Goal: Transaction & Acquisition: Purchase product/service

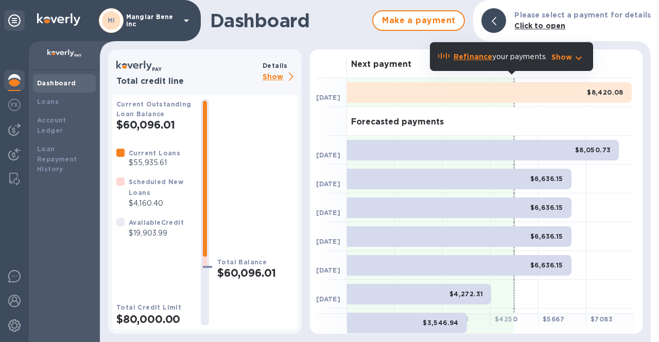
click at [173, 18] on p "Mangiar Bene inc" at bounding box center [151, 20] width 51 height 14
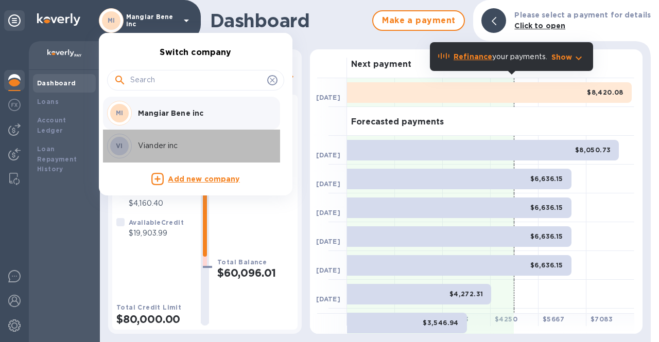
click at [166, 144] on p "Viander inc" at bounding box center [203, 146] width 130 height 11
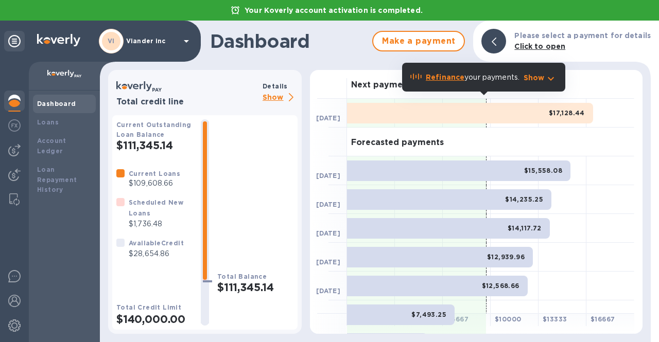
click at [273, 98] on p "Show" at bounding box center [280, 98] width 35 height 13
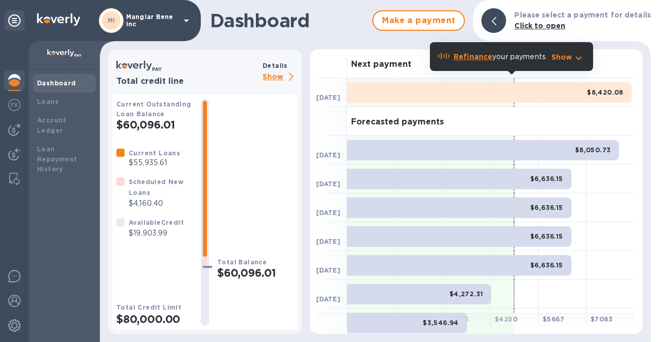
click at [180, 20] on icon at bounding box center [186, 20] width 12 height 12
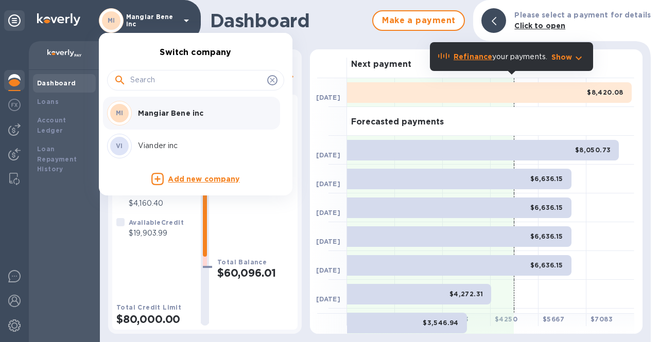
click at [155, 149] on p "Viander inc" at bounding box center [203, 146] width 130 height 11
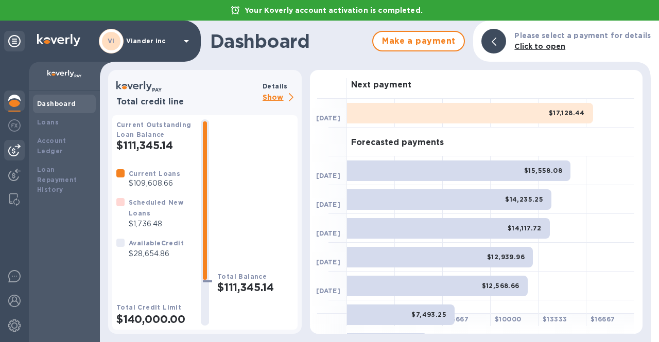
click at [6, 151] on div at bounding box center [14, 150] width 21 height 21
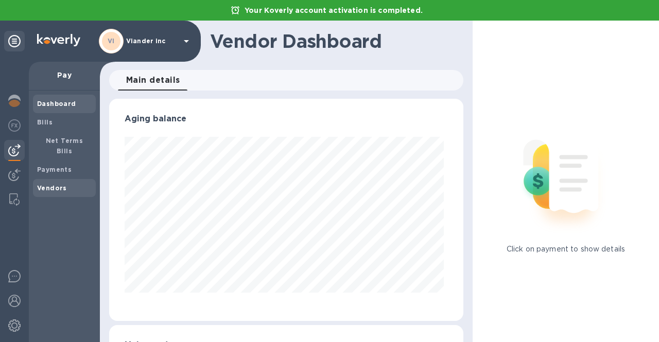
click at [38, 184] on b "Vendors" at bounding box center [52, 188] width 30 height 8
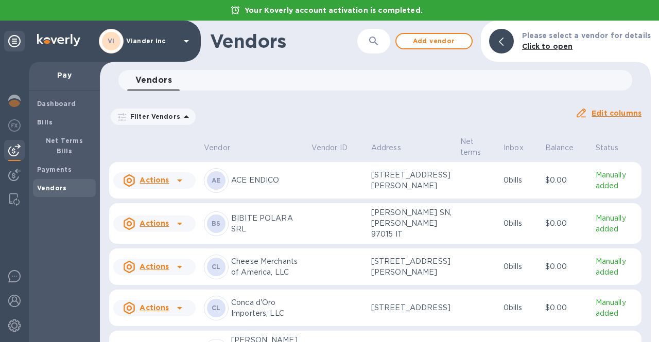
click at [208, 84] on div "Vendors 0" at bounding box center [379, 80] width 505 height 21
click at [377, 37] on icon "button" at bounding box center [374, 41] width 12 height 12
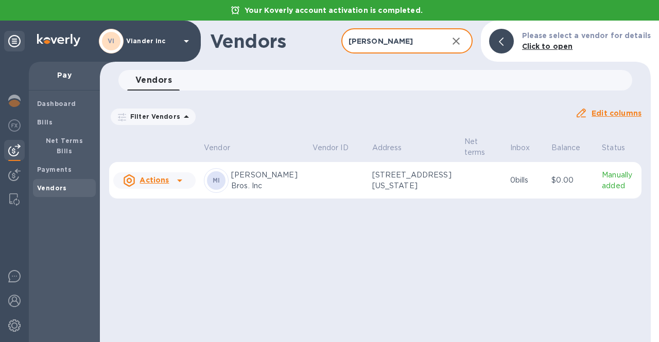
type input "marte"
click at [178, 178] on icon at bounding box center [180, 181] width 12 height 12
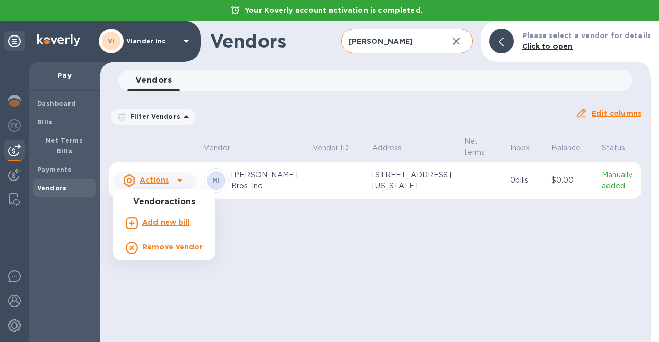
click at [169, 224] on b "Add new bill" at bounding box center [166, 222] width 48 height 8
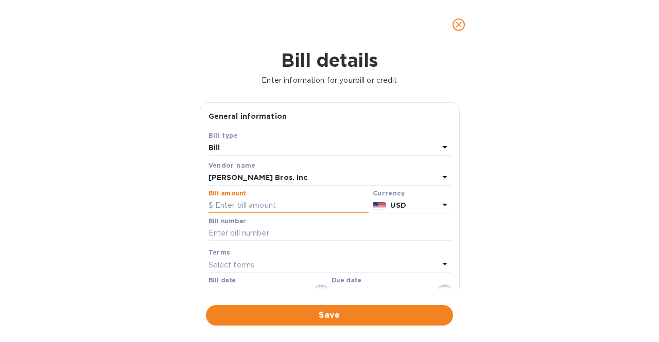
click at [262, 203] on input "text" at bounding box center [289, 205] width 160 height 15
type input "12,461.58"
drag, startPoint x: 263, startPoint y: 234, endPoint x: 191, endPoint y: 232, distance: 71.6
click at [191, 232] on div "Bill details Enter information for your bill or credit General information Save…" at bounding box center [329, 195] width 659 height 293
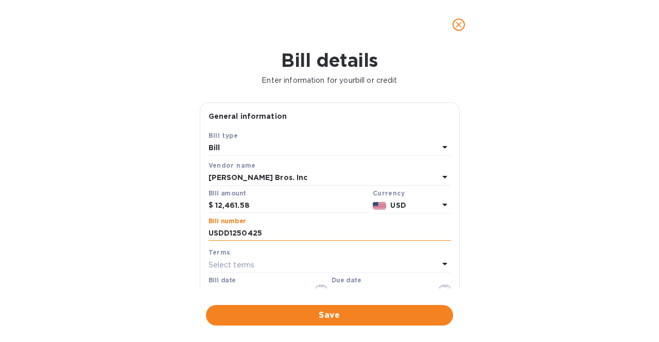
paste input "S0"
type input "USS01250425"
click at [160, 232] on div "Bill details Enter information for your bill or credit General information Save…" at bounding box center [329, 195] width 659 height 293
click at [244, 283] on div "Bill date 09/18/2025" at bounding box center [268, 289] width 119 height 24
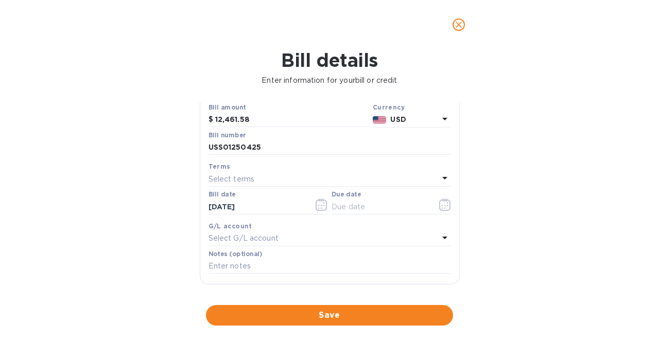
scroll to position [92, 0]
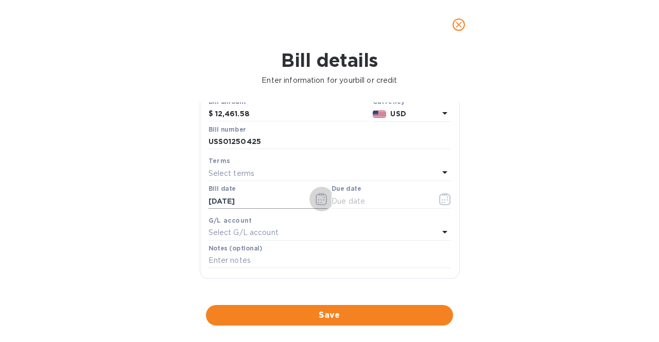
click at [317, 205] on icon "button" at bounding box center [321, 199] width 11 height 12
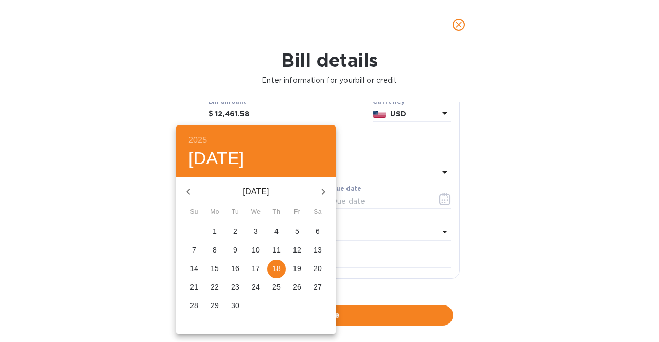
click at [189, 187] on icon "button" at bounding box center [188, 192] width 12 height 12
click at [276, 270] on p "14" at bounding box center [276, 269] width 8 height 10
type input "08/14/2025"
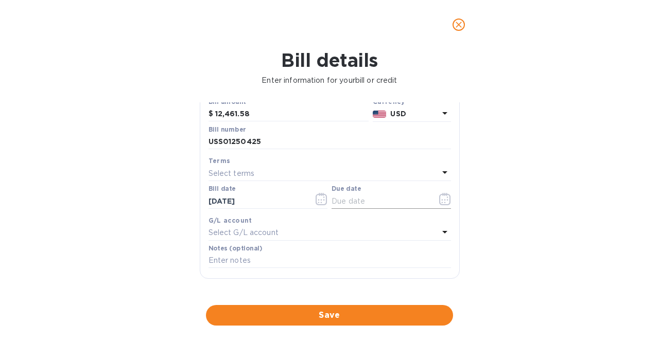
click at [444, 198] on icon "button" at bounding box center [445, 199] width 12 height 12
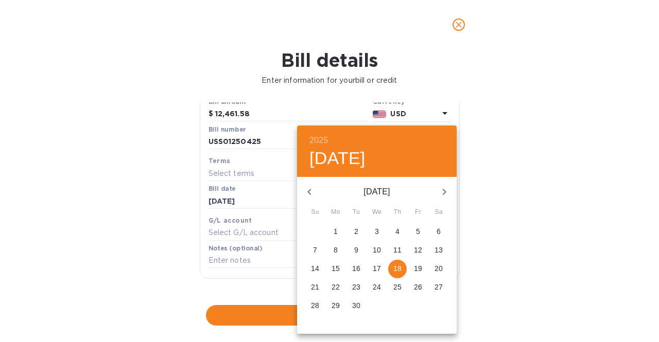
click at [399, 272] on p "18" at bounding box center [397, 269] width 8 height 10
type input "09/18/2025"
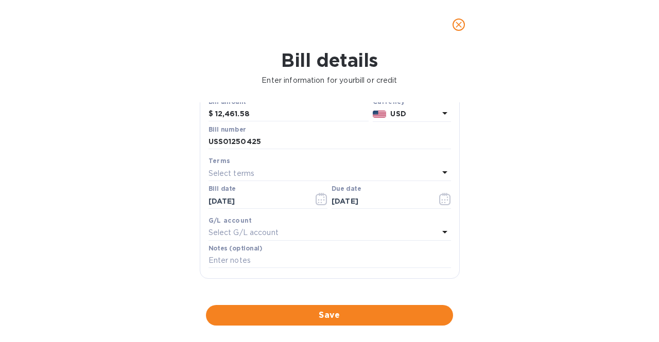
click at [93, 214] on div "Bill details Enter information for your bill or credit General information Save…" at bounding box center [329, 195] width 659 height 293
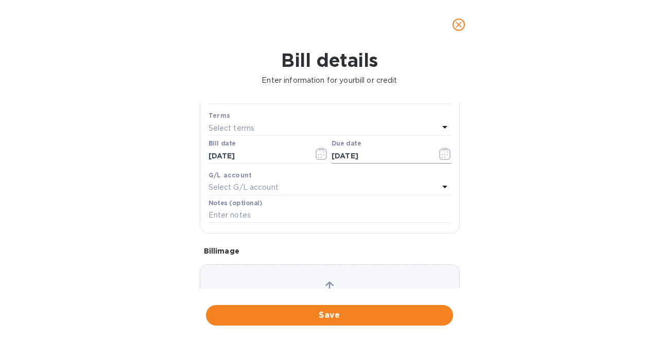
scroll to position [149, 0]
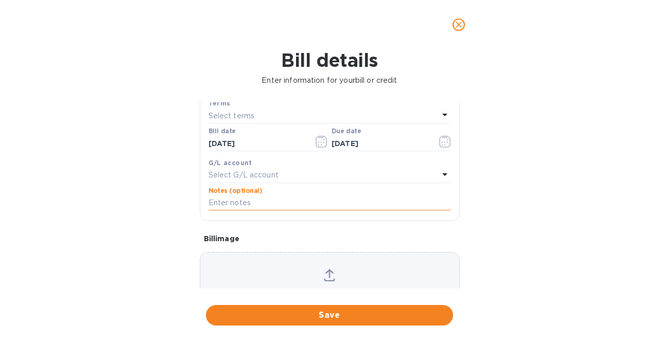
paste input "USS01250425"
type input "USS01250425"
click at [86, 168] on div "Bill details Enter information for your bill or credit General information Save…" at bounding box center [329, 195] width 659 height 293
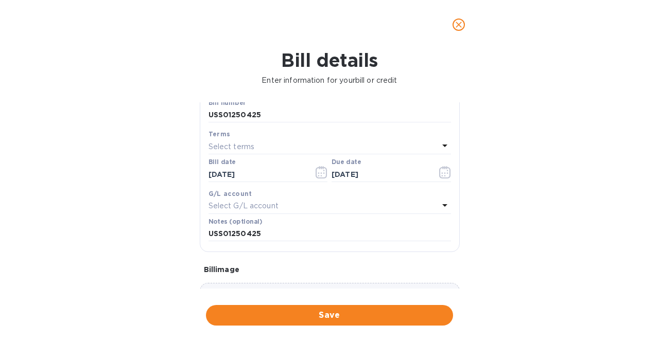
scroll to position [153, 0]
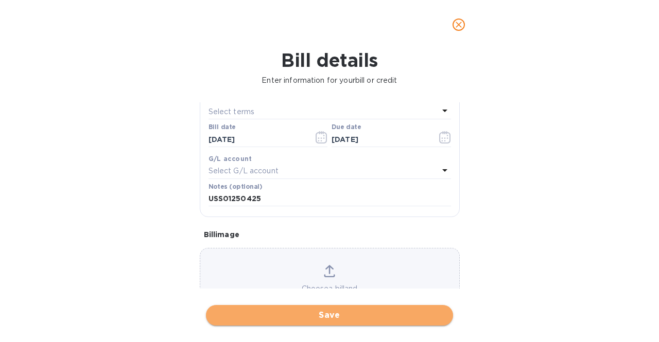
click at [348, 321] on span "Save" at bounding box center [329, 315] width 231 height 12
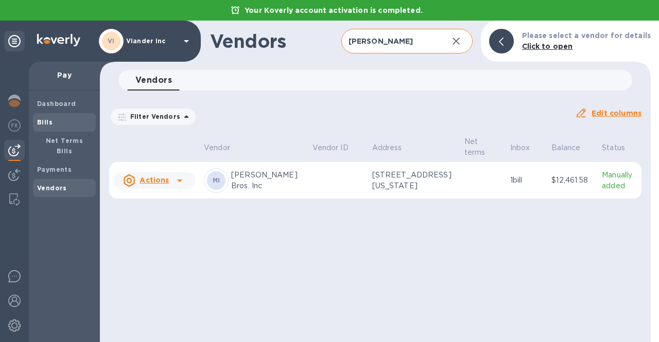
click at [61, 127] on span "Bills" at bounding box center [64, 122] width 55 height 10
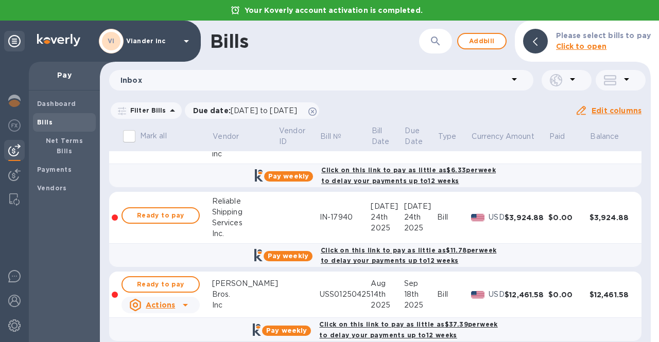
scroll to position [257, 0]
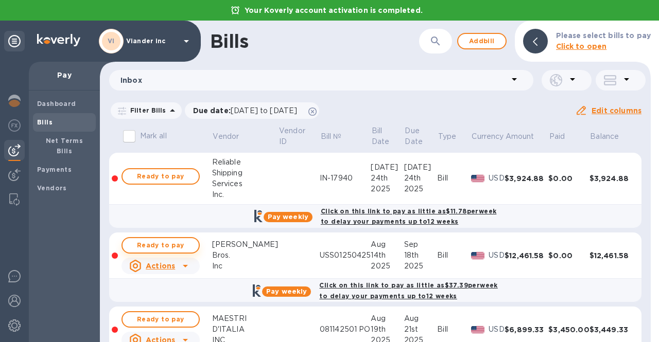
click at [173, 247] on span "Ready to pay" at bounding box center [161, 245] width 60 height 12
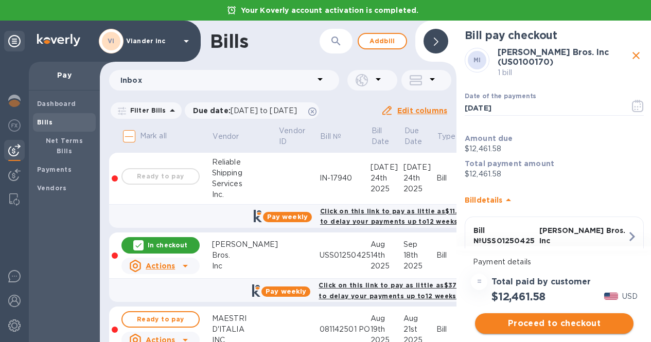
click at [579, 321] on span "Proceed to checkout" at bounding box center [554, 324] width 142 height 12
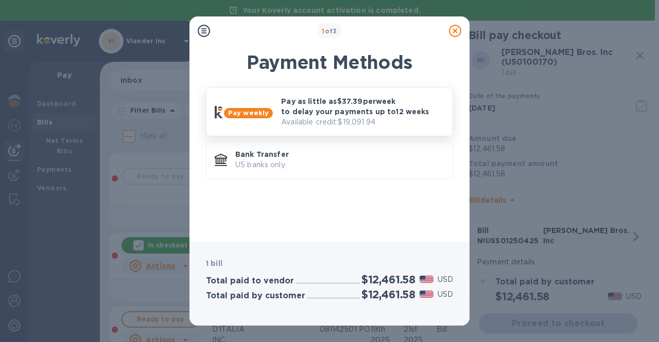
click at [300, 104] on p "Pay as little as $37.39 per week to delay your payments up to 12 weeks" at bounding box center [362, 106] width 163 height 21
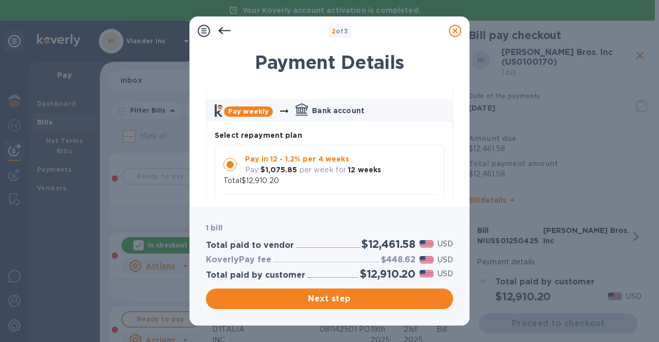
scroll to position [103, 0]
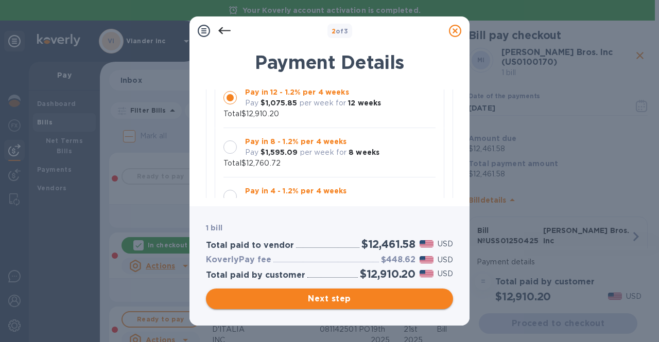
click at [339, 296] on span "Next step" at bounding box center [329, 299] width 231 height 12
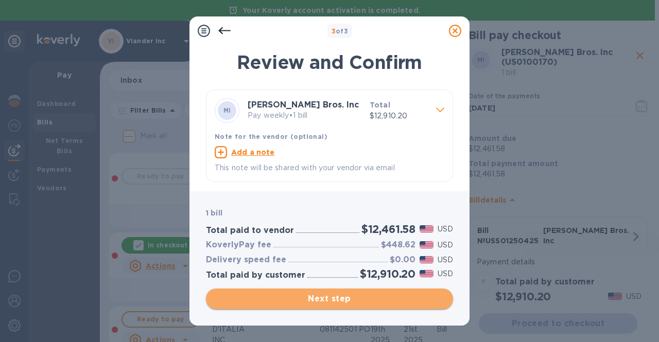
click at [334, 301] on span "Next step" at bounding box center [329, 299] width 231 height 12
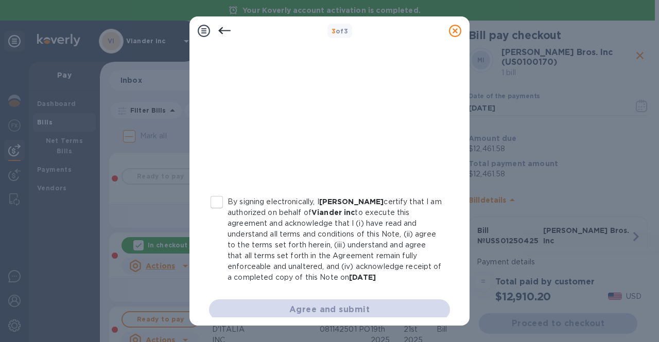
scroll to position [233, 0]
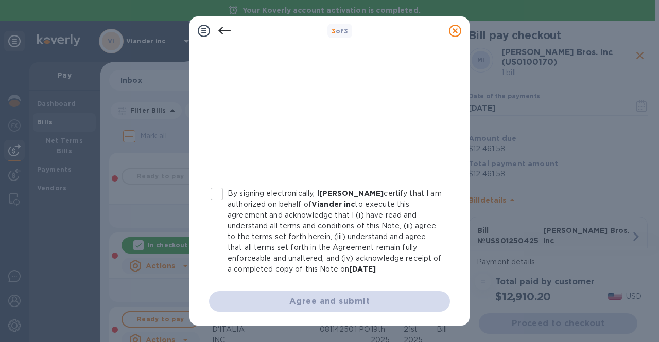
click at [222, 191] on input "By signing electronically, I Concetto Auditore certify that I am authorized on …" at bounding box center [217, 194] width 22 height 22
checkbox input "true"
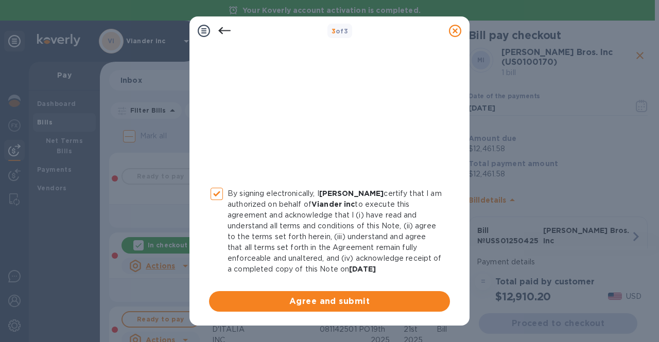
click at [347, 302] on span "Agree and submit" at bounding box center [329, 302] width 224 height 12
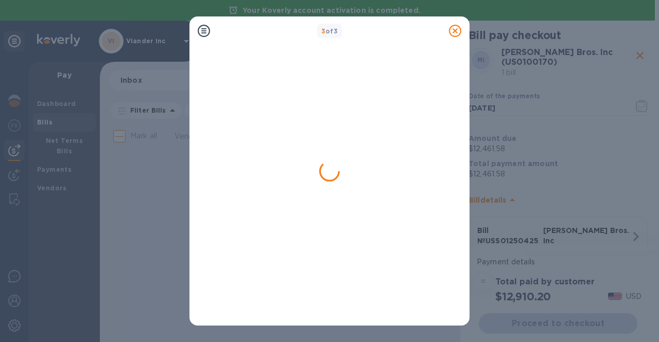
scroll to position [0, 0]
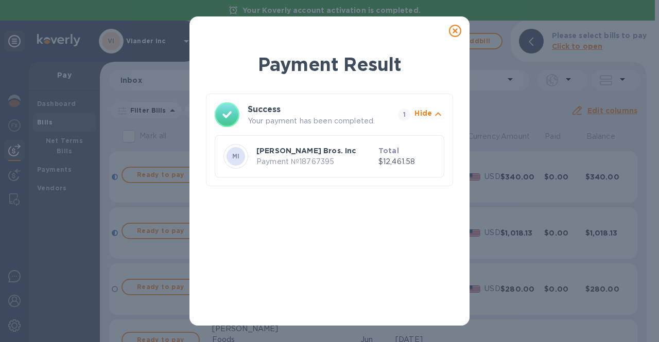
click at [455, 28] on icon at bounding box center [455, 31] width 12 height 12
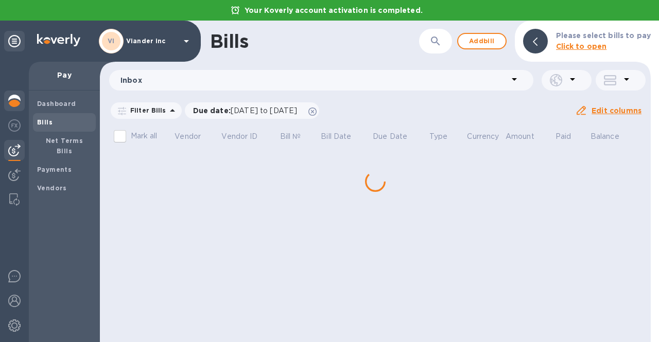
click at [15, 101] on img at bounding box center [14, 101] width 12 height 12
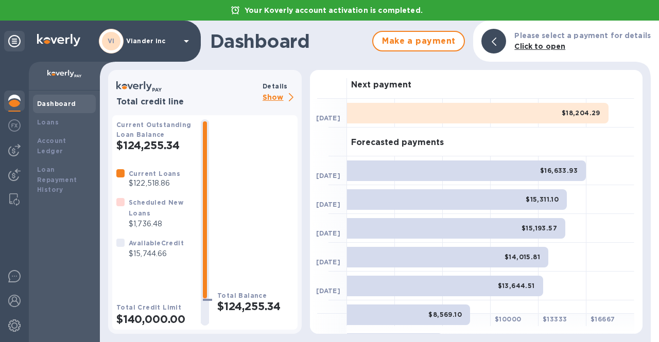
click at [277, 93] on p "Show" at bounding box center [280, 98] width 35 height 13
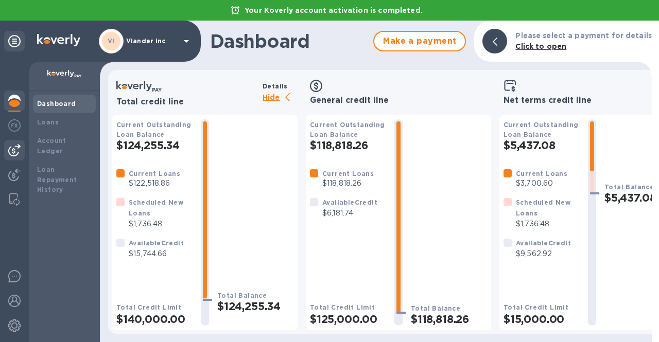
click at [15, 148] on img at bounding box center [14, 150] width 12 height 12
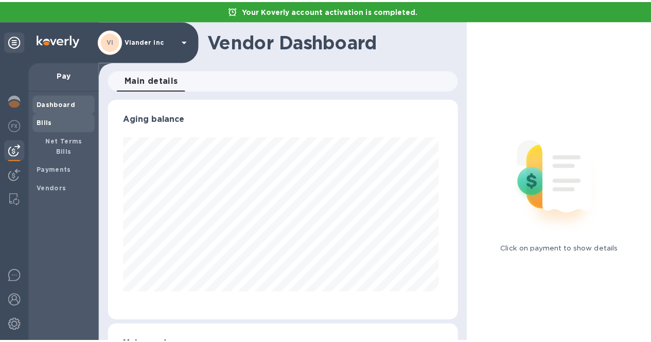
scroll to position [222, 350]
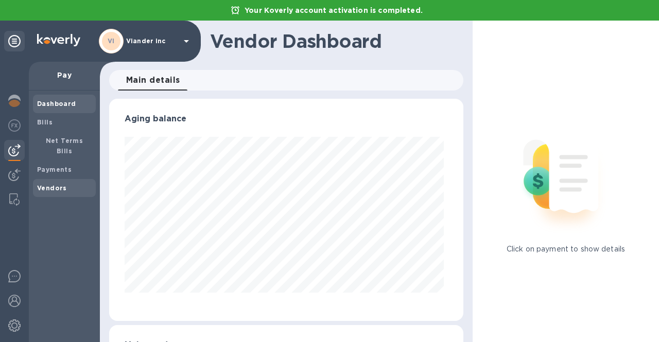
click at [43, 184] on b "Vendors" at bounding box center [52, 188] width 30 height 8
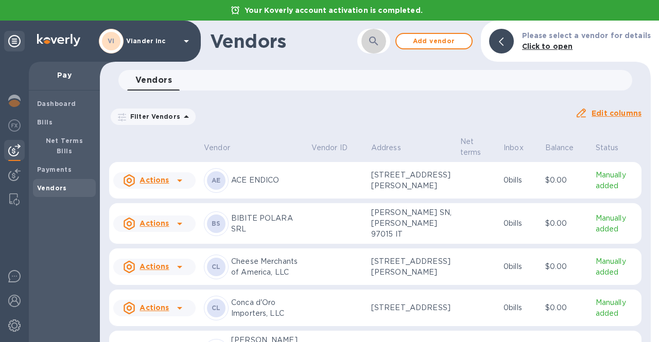
click at [376, 38] on icon "button" at bounding box center [374, 41] width 12 height 12
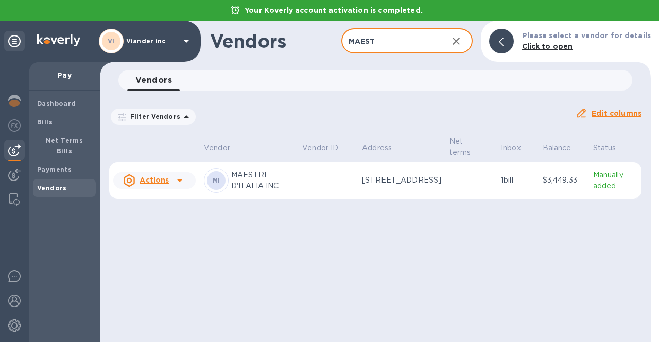
type input "MAEST"
click at [157, 181] on u "Actions" at bounding box center [154, 180] width 29 height 8
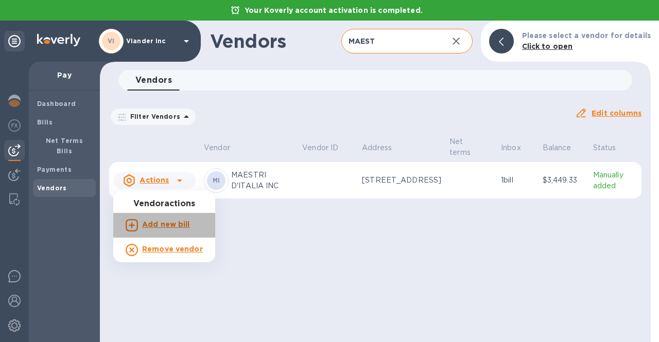
click at [165, 223] on b "Add new bill" at bounding box center [166, 224] width 48 height 8
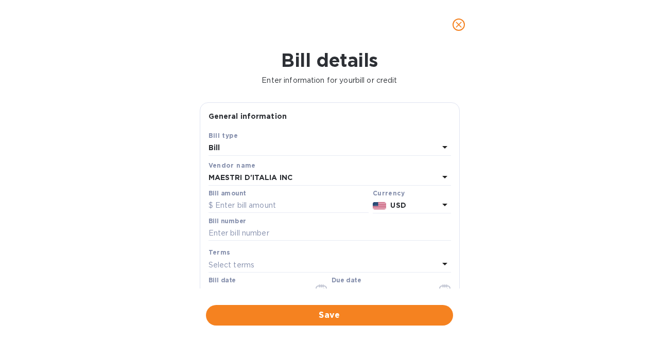
click at [460, 19] on span "close" at bounding box center [459, 25] width 12 height 12
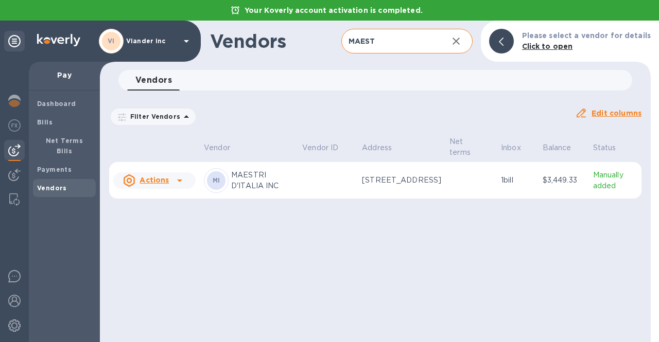
click at [514, 185] on p "1 bill" at bounding box center [517, 180] width 33 height 11
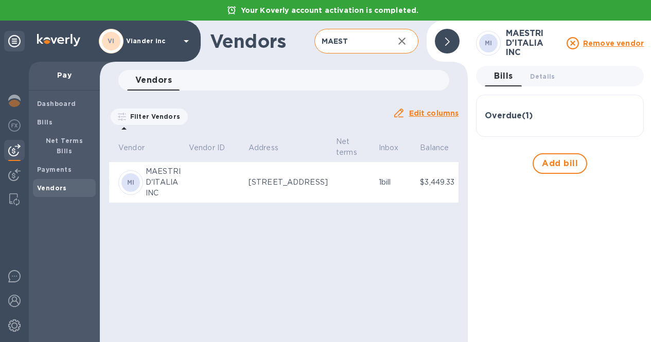
scroll to position [0, 81]
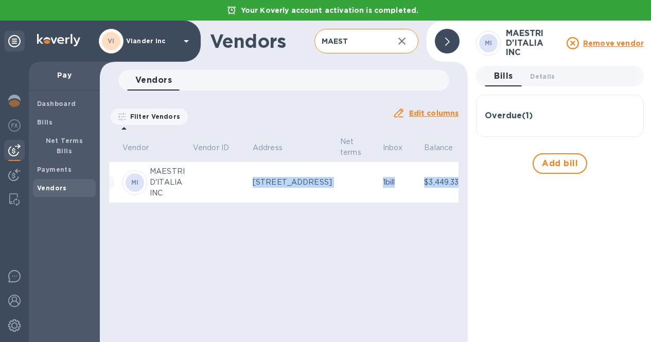
drag, startPoint x: 189, startPoint y: 217, endPoint x: 169, endPoint y: 216, distance: 20.6
click at [169, 207] on table "Vendor Vendor ID Address Net terms Inbox Balance Status Actions MI MAESTRI D'IT…" at bounding box center [268, 171] width 481 height 73
click at [543, 72] on span "Details 0" at bounding box center [542, 76] width 25 height 11
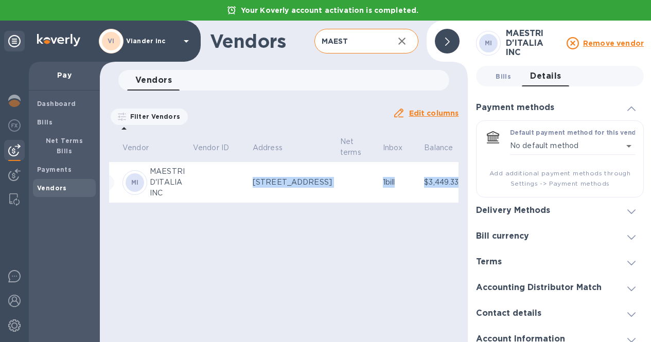
click at [508, 73] on span "Bills 0" at bounding box center [503, 76] width 15 height 11
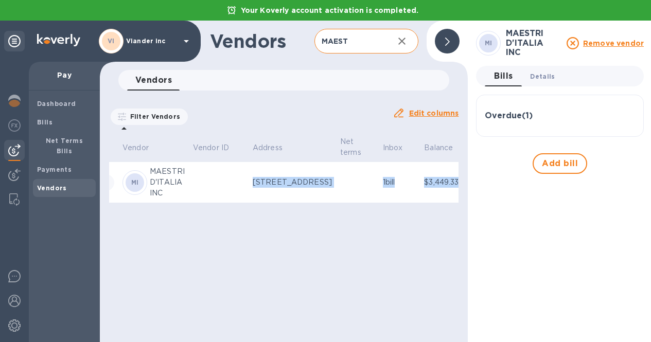
click at [536, 71] on span "Details 0" at bounding box center [542, 76] width 25 height 11
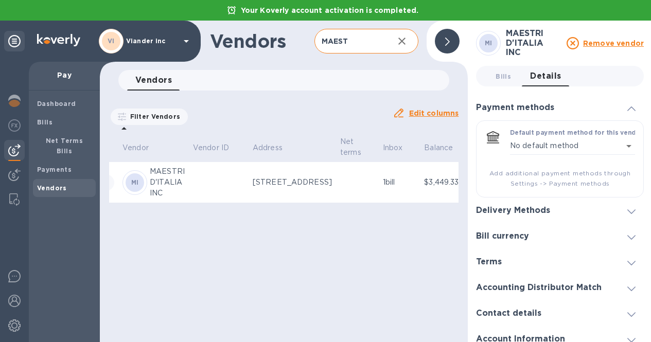
click at [445, 38] on div at bounding box center [447, 41] width 25 height 25
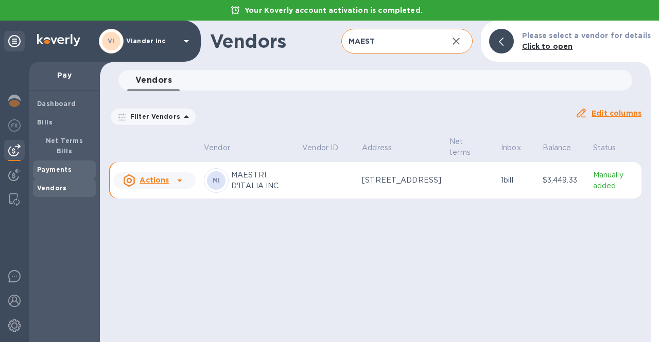
click at [48, 161] on div "Payments" at bounding box center [64, 170] width 63 height 19
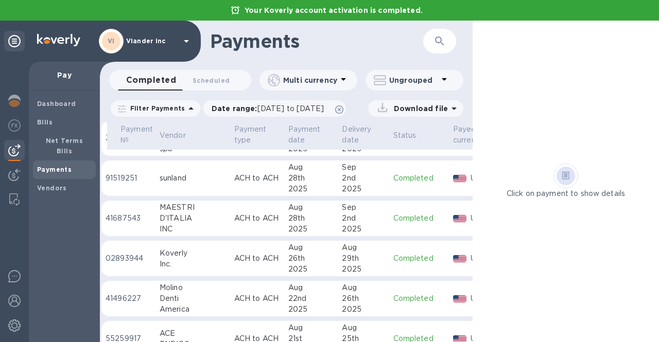
scroll to position [463, 0]
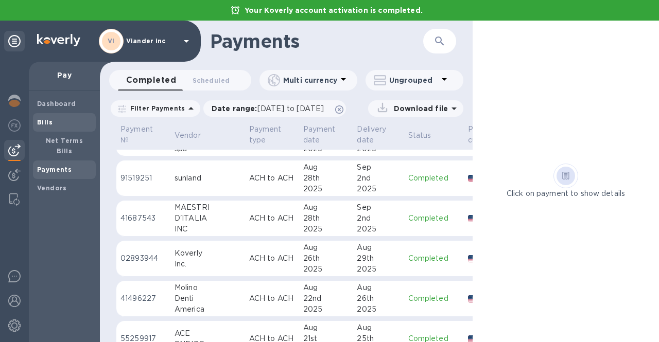
click at [61, 125] on span "Bills" at bounding box center [64, 122] width 55 height 10
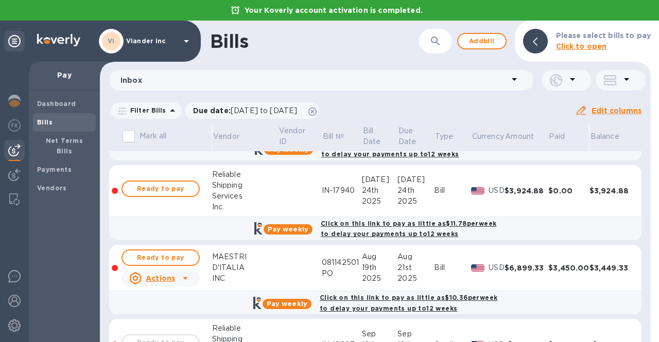
scroll to position [257, 0]
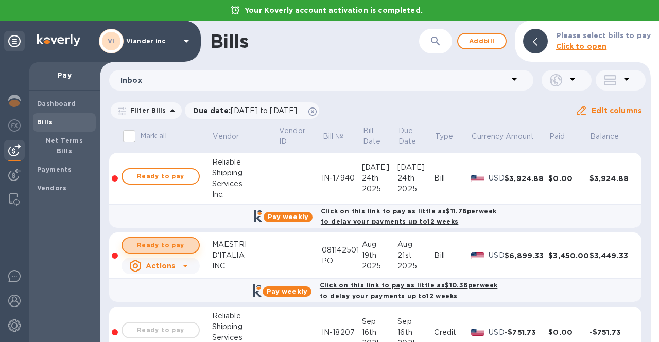
click at [165, 244] on span "Ready to pay" at bounding box center [161, 245] width 60 height 12
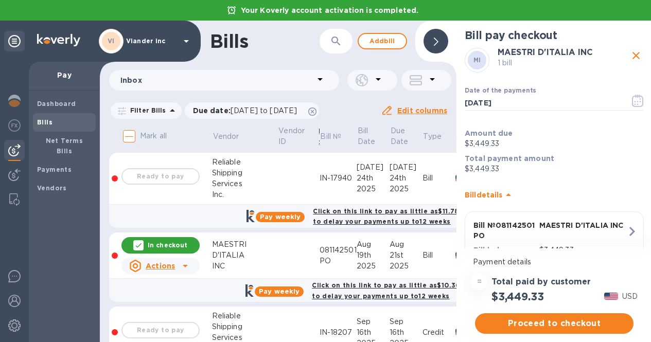
click at [630, 231] on icon "button" at bounding box center [633, 231] width 6 height 9
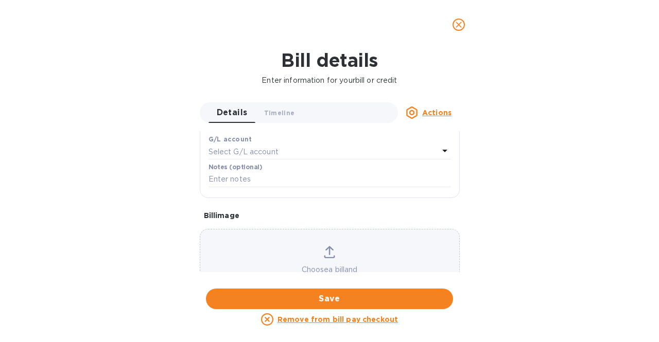
scroll to position [289, 0]
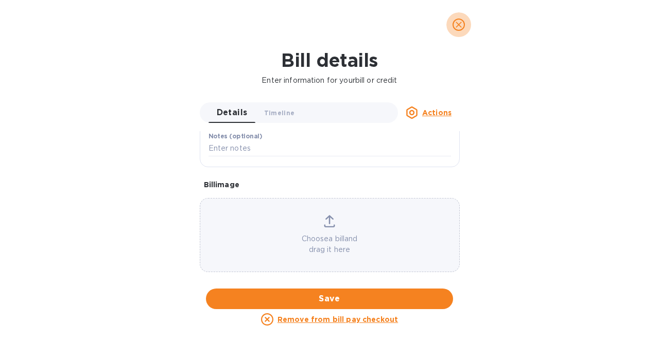
click at [458, 26] on icon "close" at bounding box center [459, 25] width 6 height 6
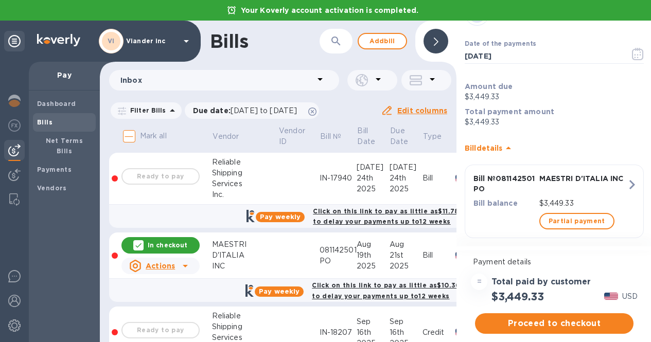
click at [439, 39] on div at bounding box center [436, 41] width 25 height 25
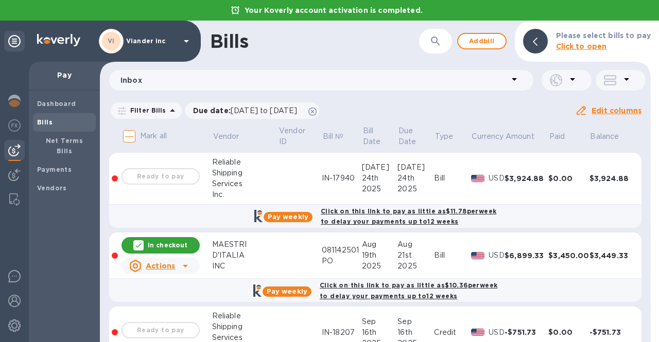
click at [163, 241] on p "In checkout" at bounding box center [168, 245] width 40 height 9
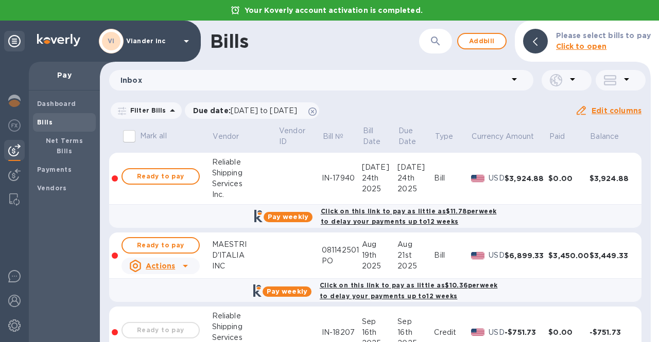
click at [187, 268] on icon at bounding box center [185, 266] width 12 height 12
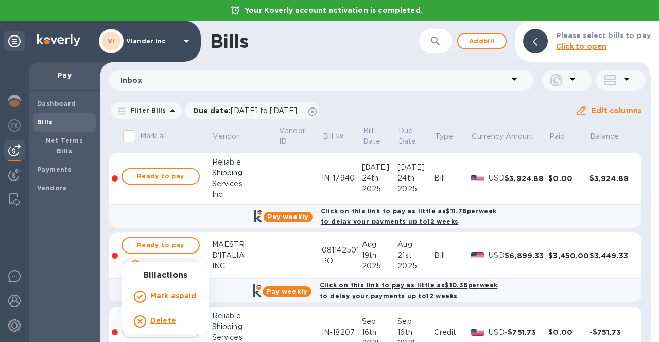
click at [187, 268] on div "Bill actions Mark as paid Delete" at bounding box center [165, 299] width 87 height 72
click at [50, 178] on div at bounding box center [329, 171] width 659 height 342
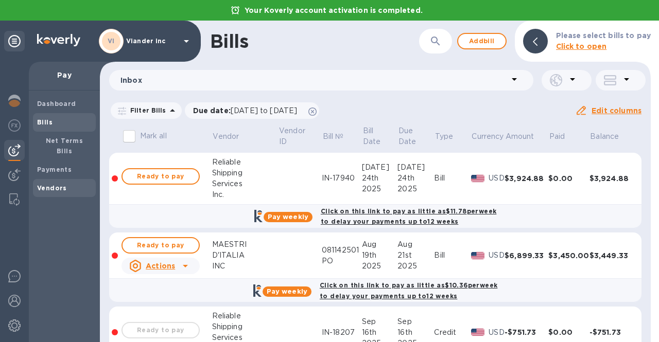
click at [49, 184] on b "Vendors" at bounding box center [52, 188] width 30 height 8
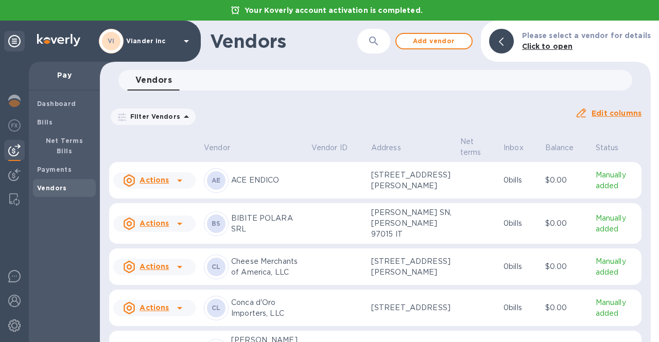
click at [379, 40] on icon "button" at bounding box center [374, 41] width 12 height 12
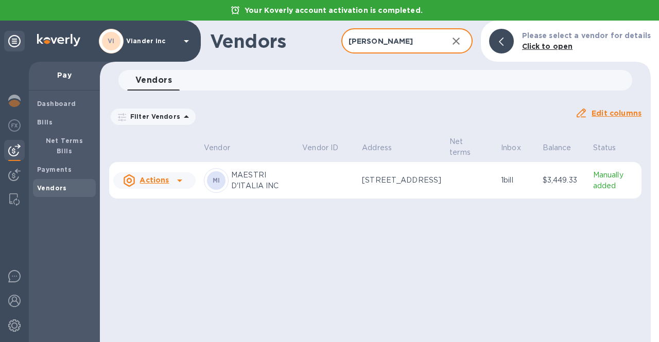
type input "MAES"
click at [174, 180] on icon at bounding box center [180, 181] width 12 height 12
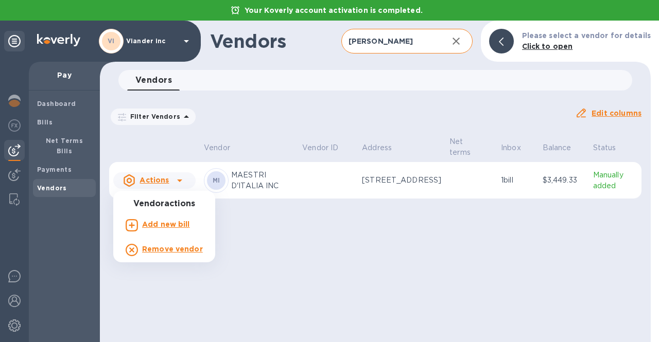
click at [166, 225] on b "Add new bill" at bounding box center [166, 224] width 48 height 8
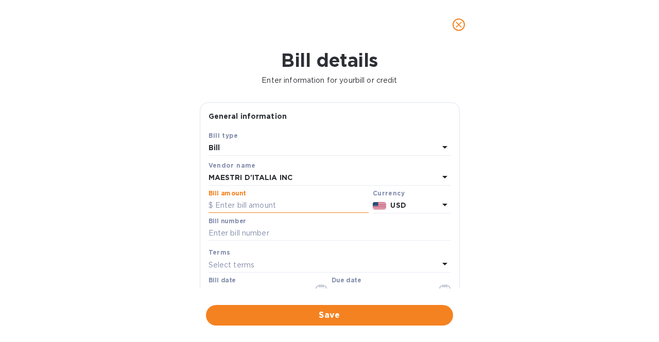
click at [248, 205] on input "text" at bounding box center [289, 205] width 160 height 15
type input "3,999.59"
click at [243, 232] on input "text" at bounding box center [330, 233] width 243 height 15
type input "252571"
click at [66, 196] on div "Bill details Enter information for your bill or credit General information Save…" at bounding box center [329, 195] width 659 height 293
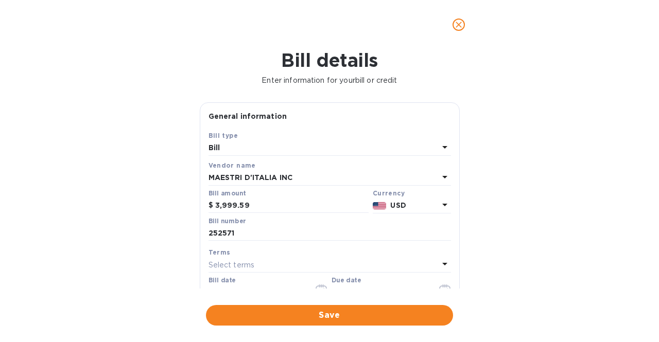
click at [246, 284] on div "Bill date 09/18/2025" at bounding box center [268, 289] width 119 height 24
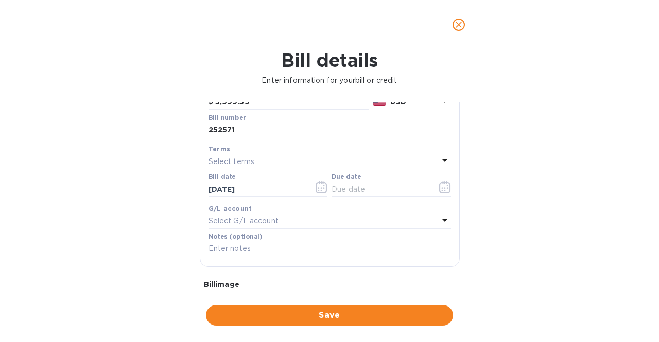
scroll to position [114, 0]
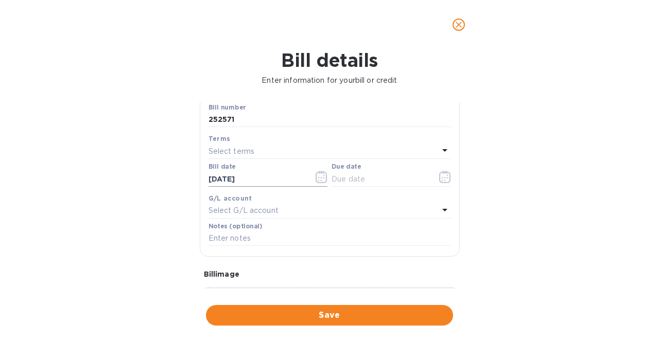
click at [230, 184] on input "09/18/2025" at bounding box center [257, 178] width 97 height 15
click at [316, 179] on icon "button" at bounding box center [321, 177] width 11 height 12
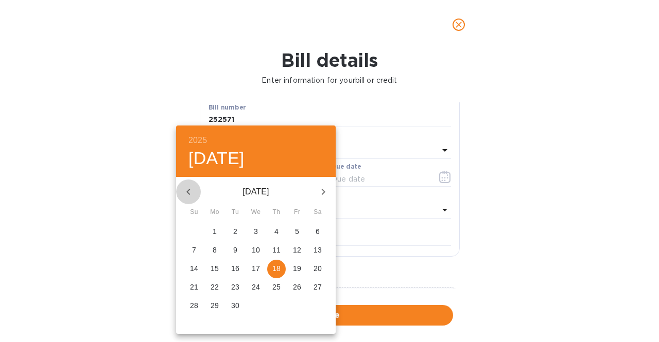
click at [191, 192] on icon "button" at bounding box center [188, 192] width 12 height 12
click at [276, 308] on p "28" at bounding box center [276, 306] width 8 height 10
type input "08/28/2025"
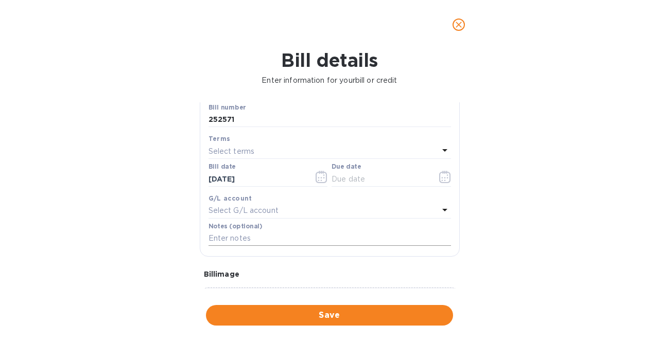
click at [246, 239] on input "text" at bounding box center [330, 238] width 243 height 15
type input "Final payment invoice 252571"
click at [441, 179] on icon "button" at bounding box center [442, 178] width 2 height 2
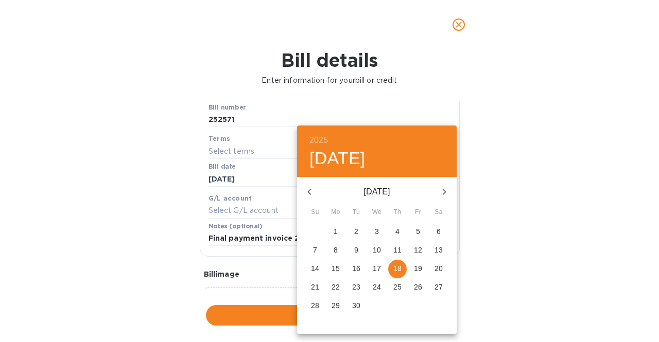
click at [403, 268] on span "18" at bounding box center [397, 269] width 19 height 10
type input "09/18/2025"
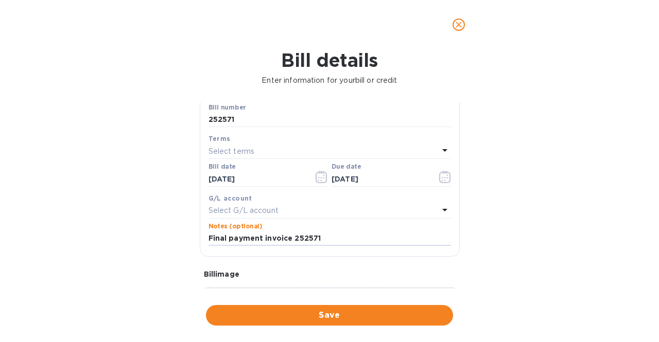
drag, startPoint x: 327, startPoint y: 237, endPoint x: 186, endPoint y: 230, distance: 140.7
click at [186, 230] on div "Bill details Enter information for your bill or credit General information Save…" at bounding box center [329, 195] width 659 height 293
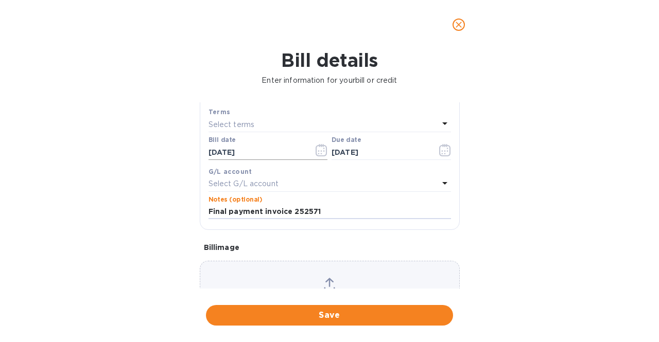
scroll to position [154, 0]
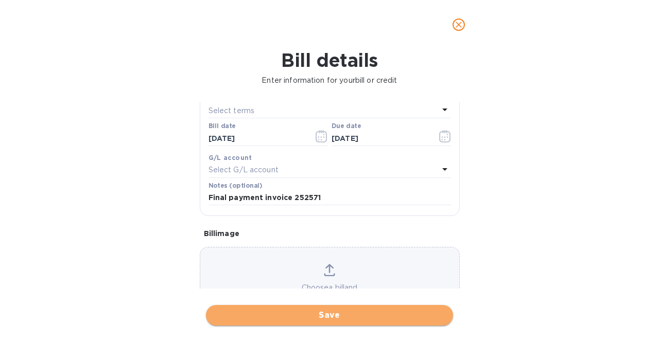
click at [332, 316] on span "Save" at bounding box center [329, 315] width 231 height 12
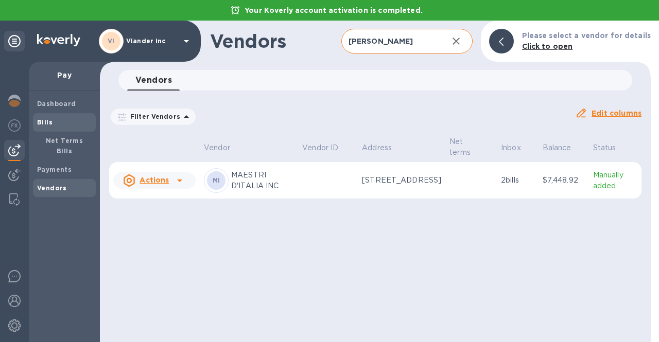
click at [44, 122] on b "Bills" at bounding box center [44, 122] width 15 height 8
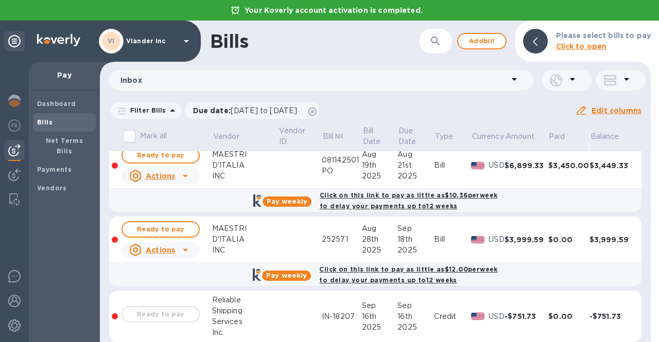
scroll to position [359, 0]
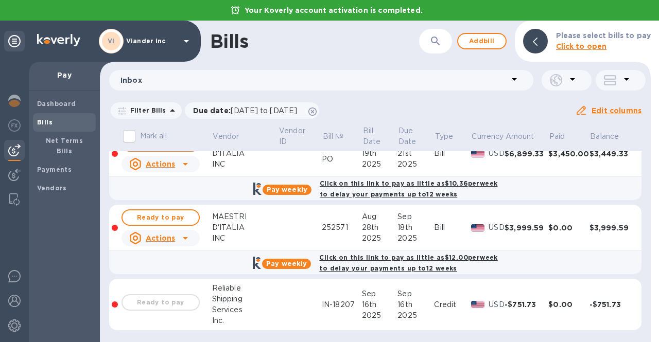
click at [183, 237] on icon at bounding box center [185, 238] width 12 height 12
click at [183, 237] on div at bounding box center [329, 171] width 659 height 342
click at [157, 217] on span "Ready to pay" at bounding box center [161, 218] width 60 height 12
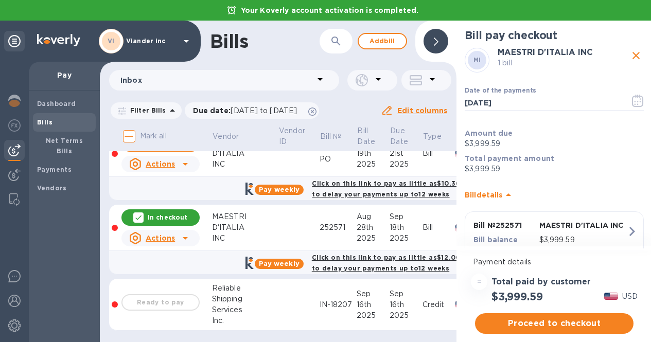
click at [545, 322] on span "Proceed to checkout" at bounding box center [554, 324] width 142 height 12
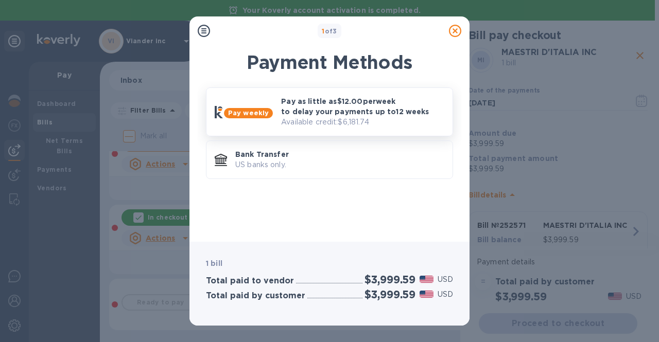
click at [336, 115] on p "Pay as little as $12.00 per week to delay your payments up to 12 weeks" at bounding box center [362, 106] width 163 height 21
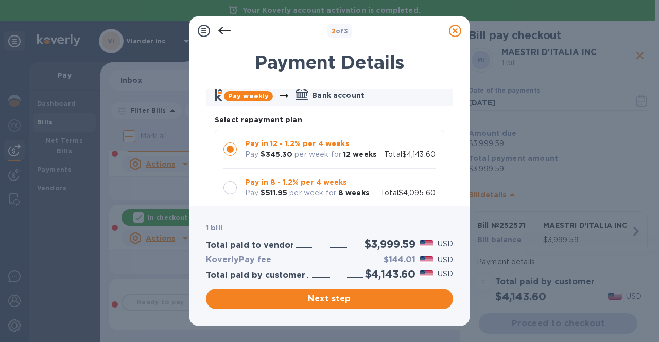
scroll to position [103, 0]
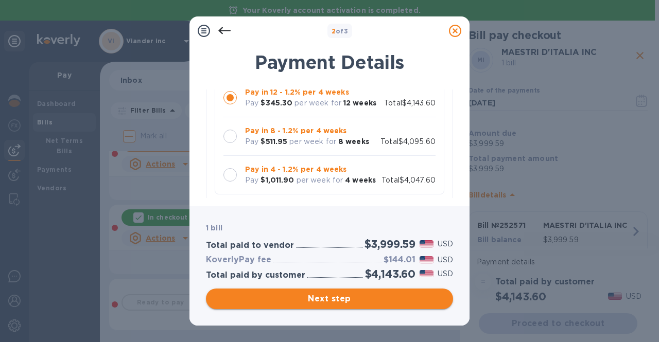
click at [321, 300] on span "Next step" at bounding box center [329, 299] width 231 height 12
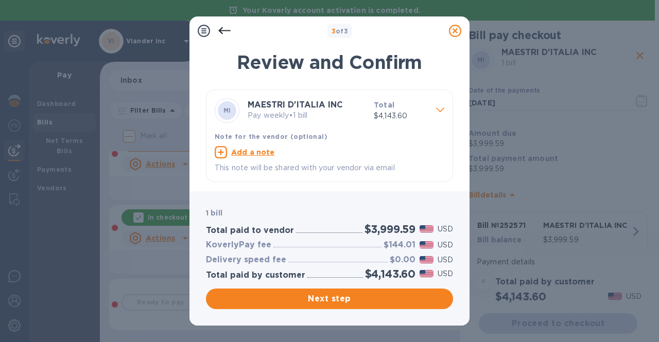
click at [245, 149] on u "Add a note" at bounding box center [253, 152] width 44 height 8
paste textarea "Final payment invoice 252571"
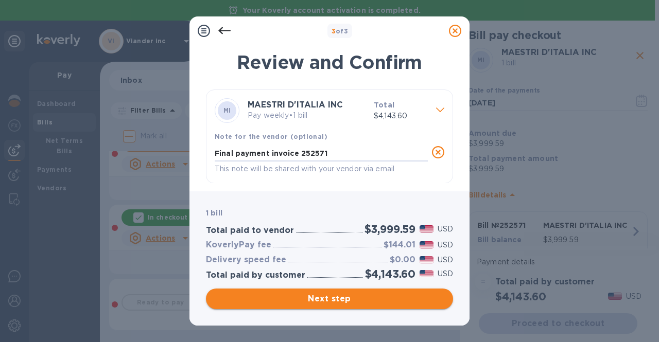
type textarea "Final payment invoice 252571"
click at [323, 297] on span "Next step" at bounding box center [329, 299] width 231 height 12
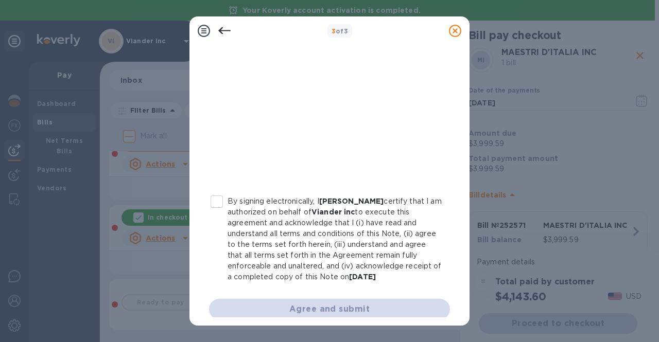
scroll to position [233, 0]
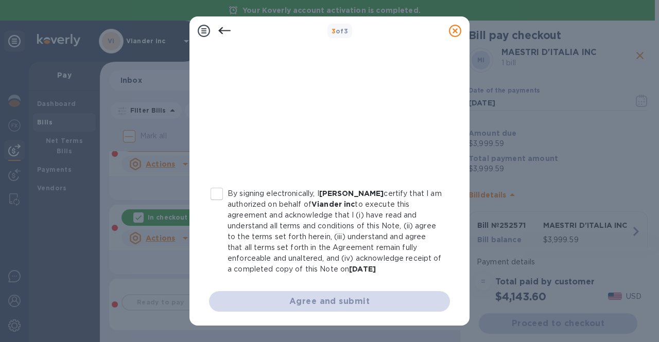
click at [214, 185] on input "By signing electronically, I Concetto Auditore certify that I am authorized on …" at bounding box center [217, 194] width 22 height 22
checkbox input "true"
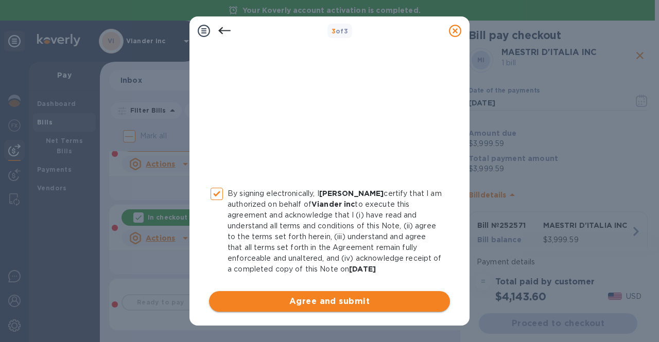
click at [329, 304] on span "Agree and submit" at bounding box center [329, 302] width 224 height 12
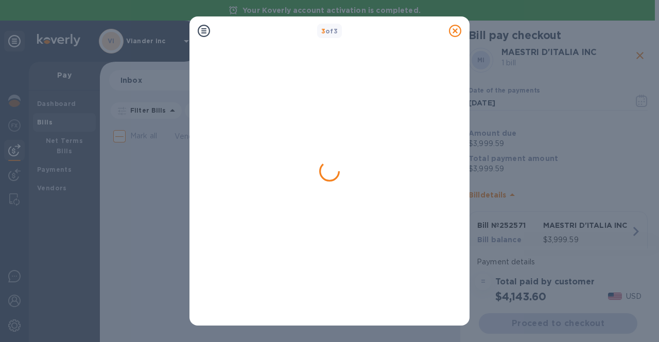
scroll to position [0, 0]
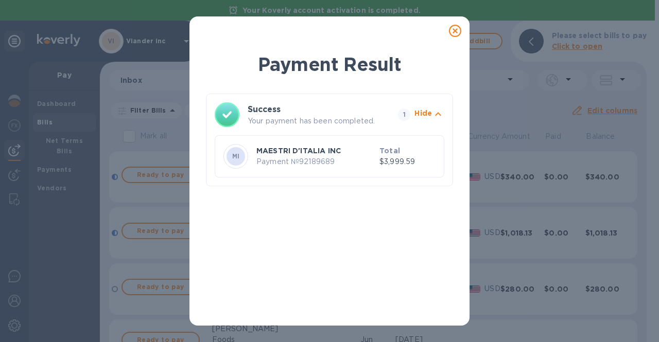
click at [454, 28] on icon at bounding box center [455, 31] width 12 height 12
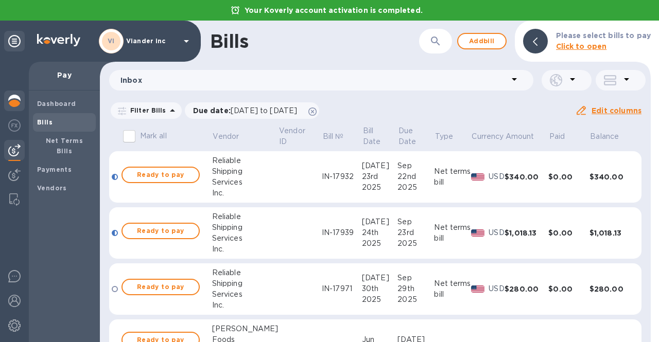
click at [15, 97] on img at bounding box center [14, 101] width 12 height 12
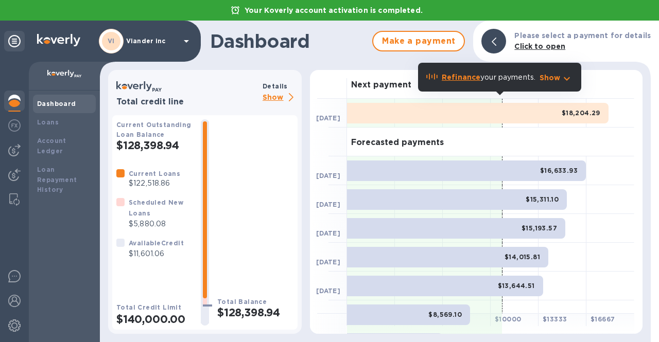
click at [273, 101] on p "Show" at bounding box center [280, 98] width 35 height 13
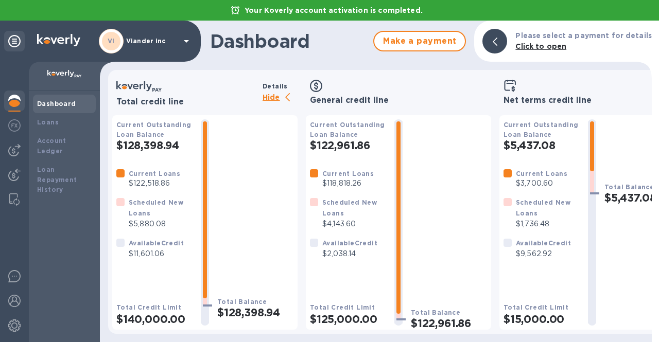
click at [269, 96] on p "Hide" at bounding box center [280, 98] width 35 height 13
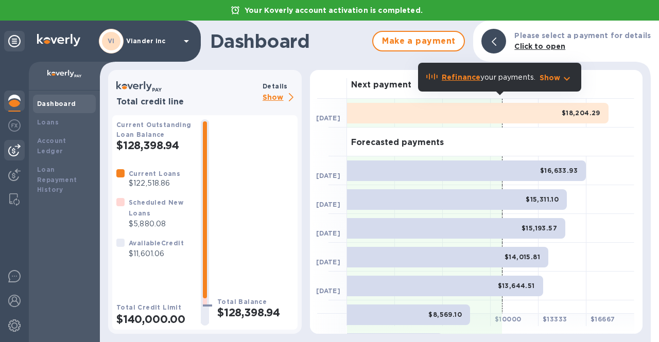
click at [15, 152] on img at bounding box center [14, 150] width 12 height 12
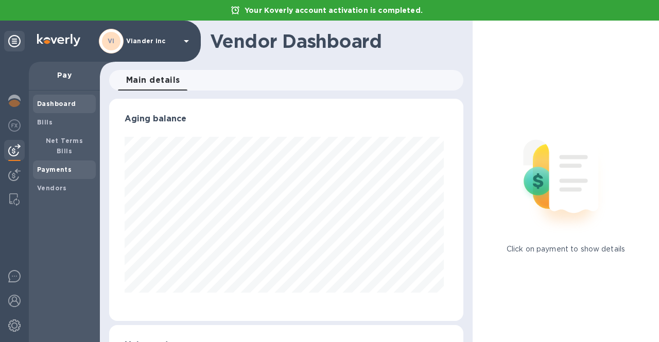
scroll to position [222, 350]
click at [46, 166] on b "Payments" at bounding box center [54, 170] width 34 height 8
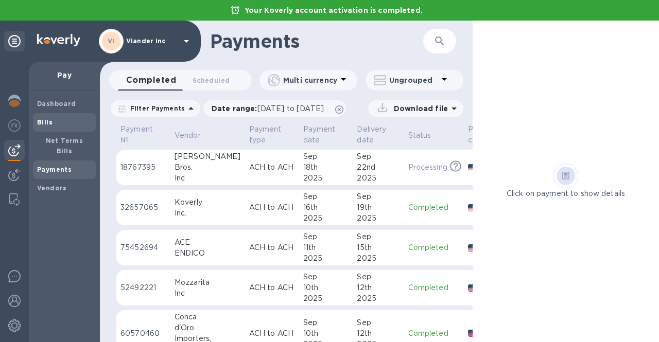
click at [54, 125] on span "Bills" at bounding box center [64, 122] width 55 height 10
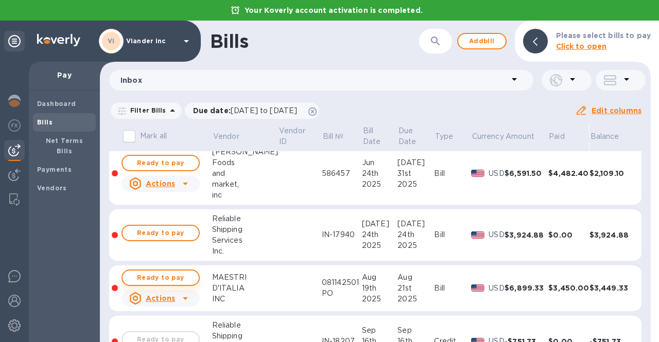
scroll to position [216, 0]
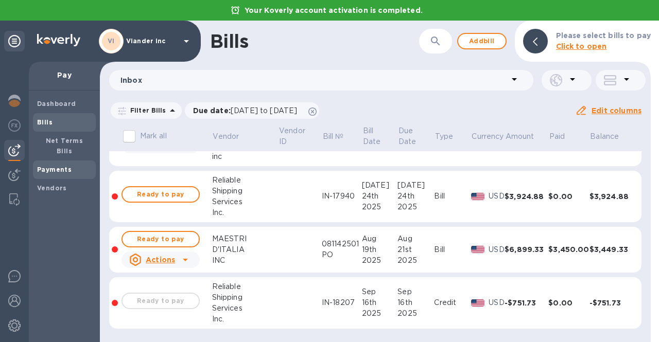
click at [52, 166] on b "Payments" at bounding box center [54, 170] width 34 height 8
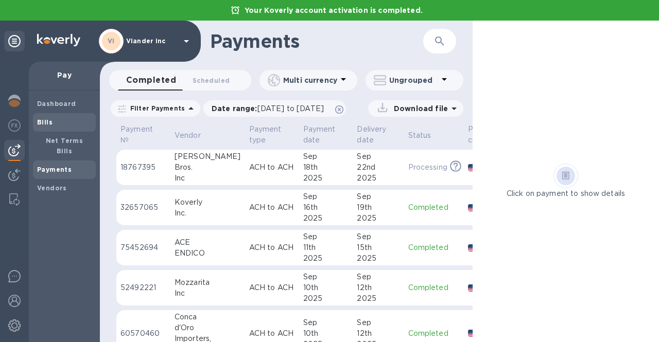
click at [57, 115] on div "Bills" at bounding box center [64, 122] width 63 height 19
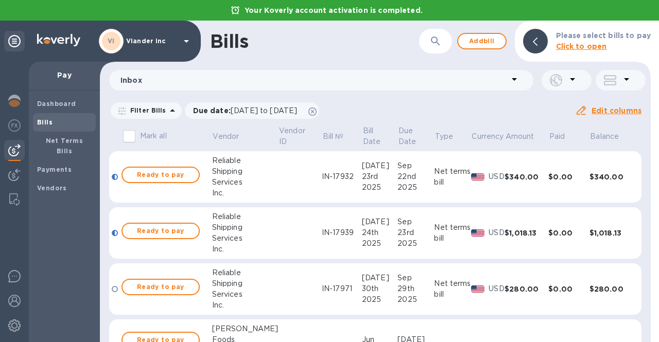
click at [435, 40] on icon "button" at bounding box center [435, 41] width 12 height 12
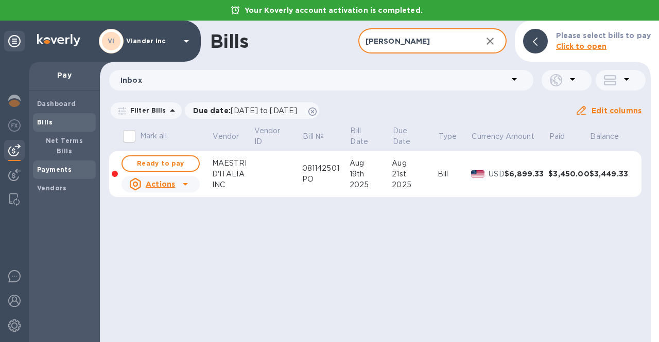
type input "maes"
click at [43, 165] on span "Payments" at bounding box center [54, 170] width 34 height 10
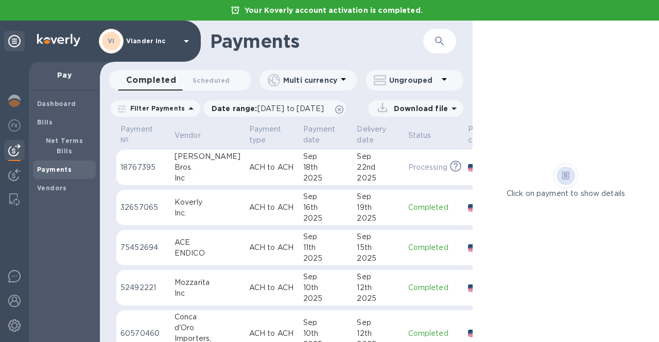
click at [444, 39] on icon "button" at bounding box center [440, 41] width 12 height 12
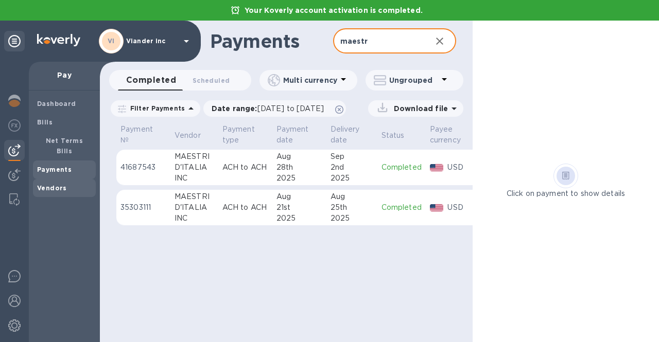
type input "maestr"
click at [52, 184] on b "Vendors" at bounding box center [52, 188] width 30 height 8
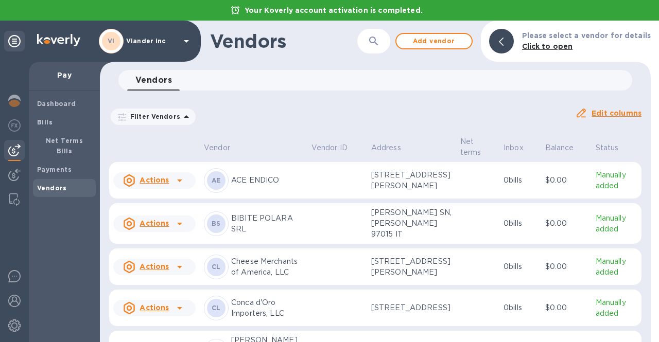
click at [390, 38] on div "​" at bounding box center [373, 41] width 33 height 25
click at [386, 40] on button "button" at bounding box center [373, 41] width 25 height 25
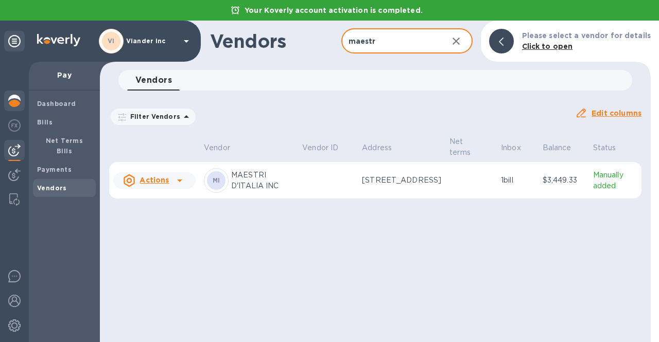
type input "maestr"
click at [10, 101] on img at bounding box center [14, 101] width 12 height 12
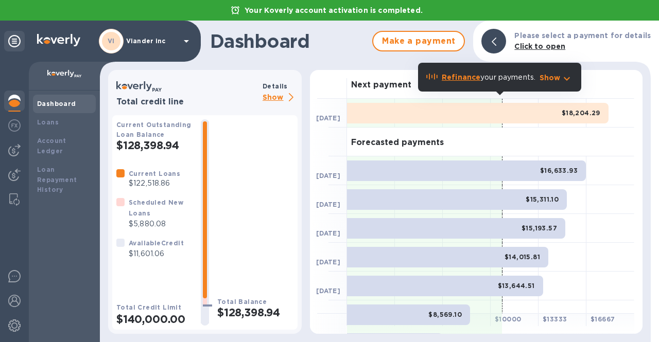
click at [276, 97] on p "Show" at bounding box center [280, 98] width 35 height 13
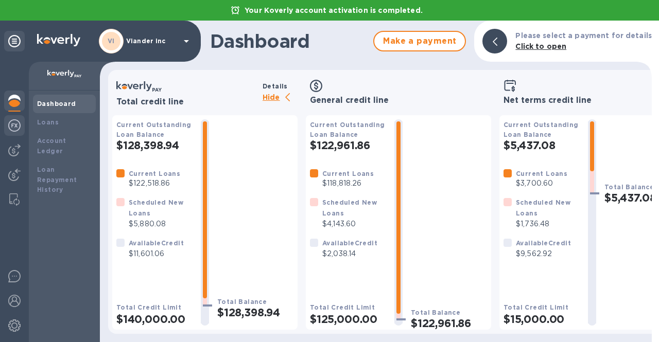
click at [18, 126] on img at bounding box center [14, 125] width 12 height 12
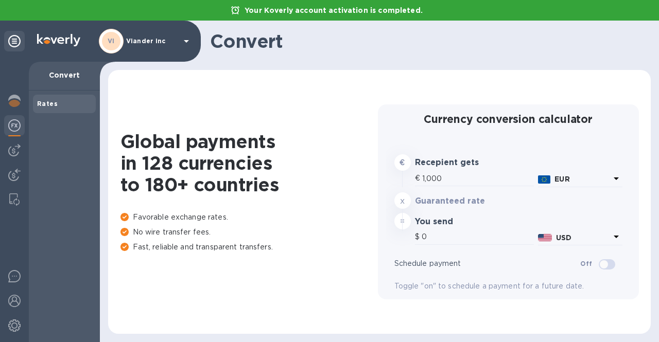
type input "1,183.81"
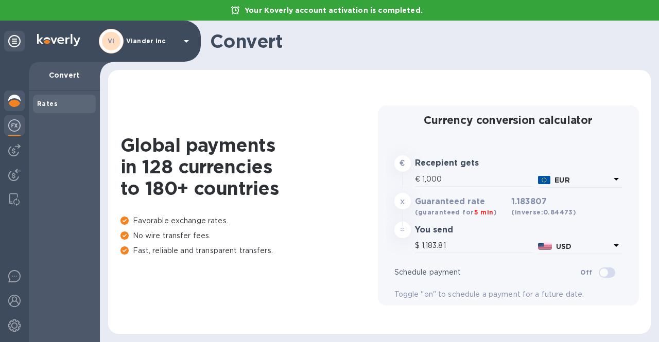
click at [5, 104] on div at bounding box center [14, 102] width 21 height 23
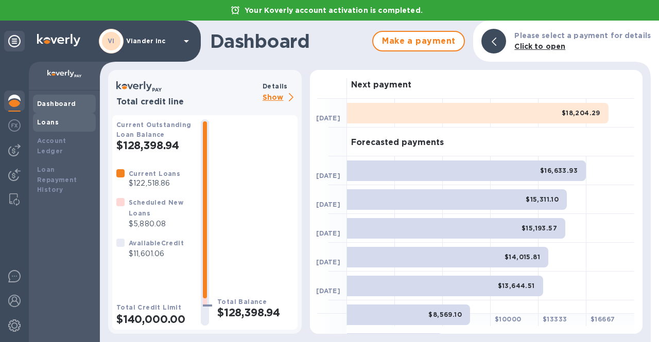
click at [43, 124] on b "Loans" at bounding box center [48, 122] width 22 height 8
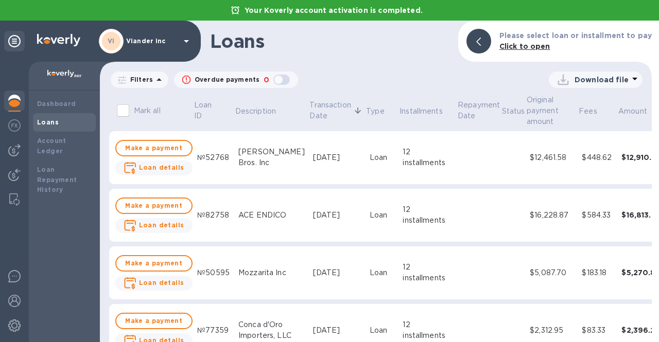
click at [152, 42] on p "Viander inc" at bounding box center [151, 41] width 51 height 7
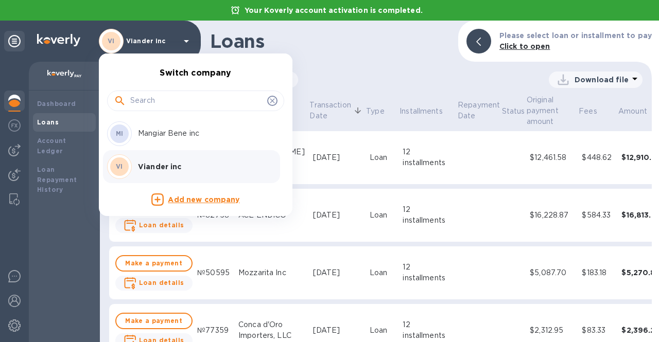
click at [155, 138] on p "Mangiar Bene inc" at bounding box center [203, 133] width 130 height 11
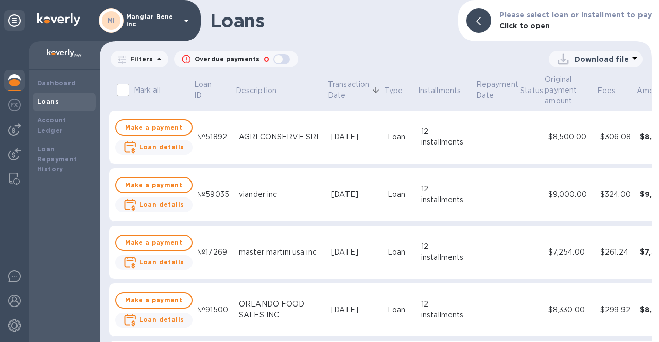
click at [144, 16] on p "Mangiar Bene inc" at bounding box center [151, 20] width 51 height 14
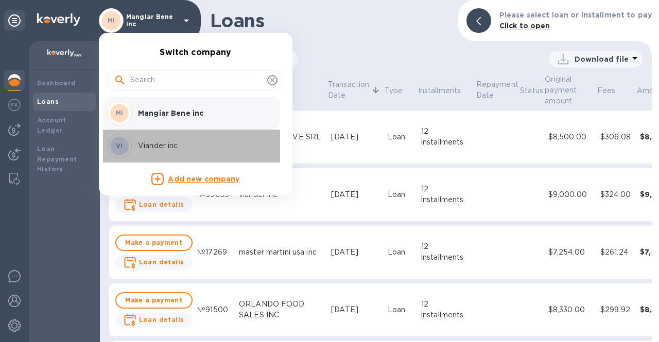
click at [161, 144] on p "Viander inc" at bounding box center [203, 146] width 130 height 11
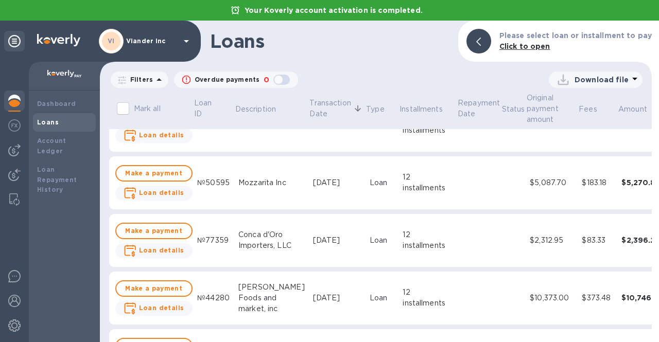
scroll to position [103, 0]
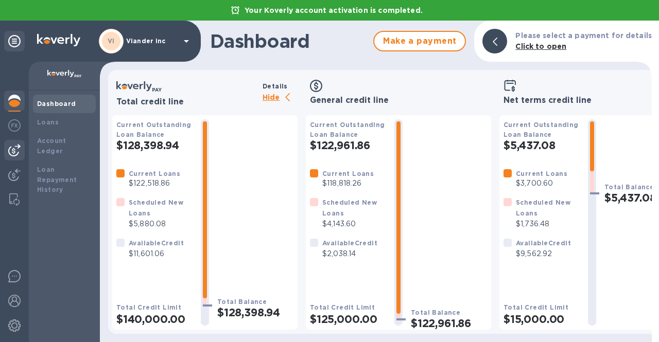
click at [10, 147] on img at bounding box center [14, 150] width 12 height 12
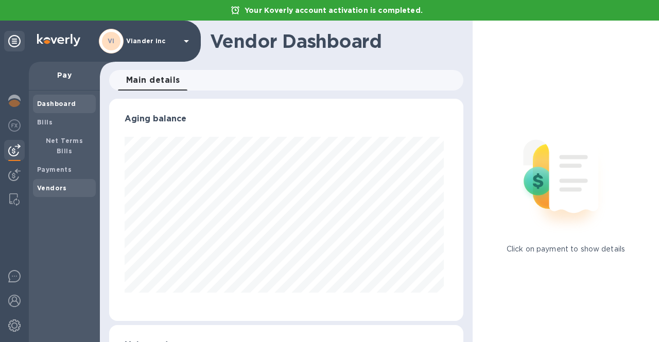
scroll to position [222, 350]
click at [61, 165] on span "Payments" at bounding box center [54, 170] width 34 height 10
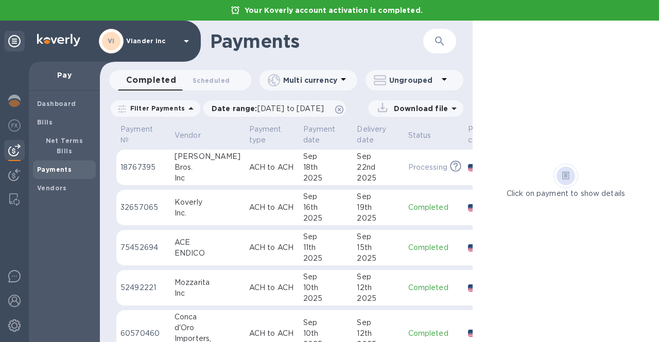
click at [144, 169] on p "18767395" at bounding box center [143, 167] width 46 height 11
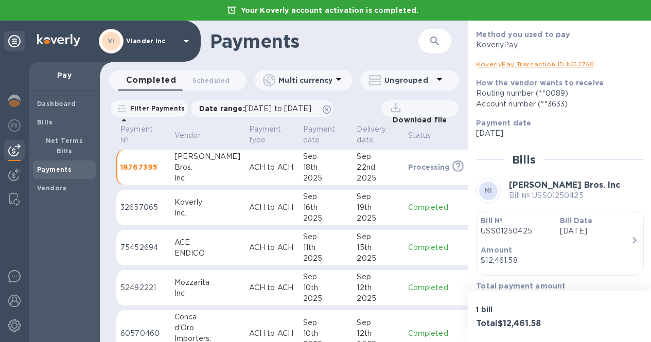
scroll to position [8, 0]
click at [142, 202] on p "32657065" at bounding box center [143, 207] width 46 height 11
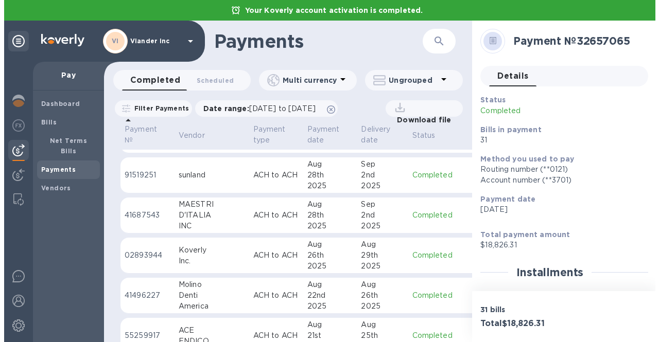
scroll to position [515, 0]
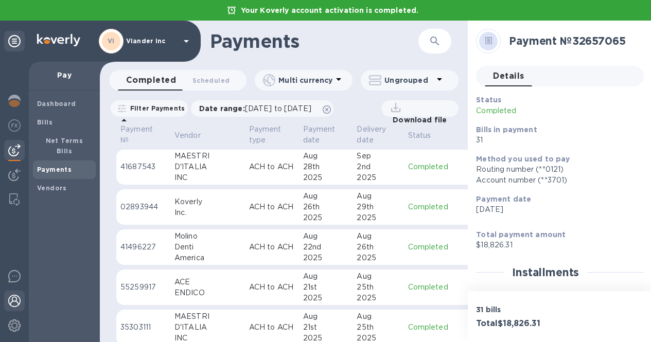
click at [14, 304] on img at bounding box center [14, 301] width 12 height 12
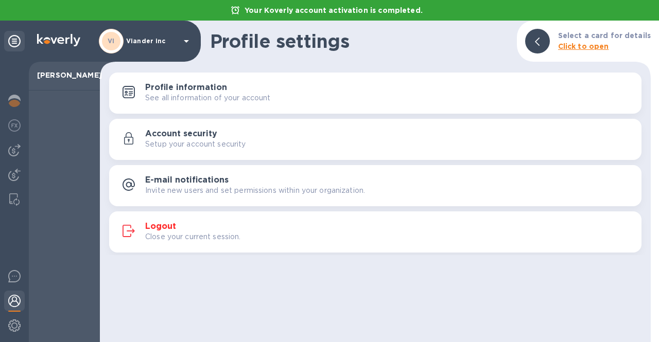
click at [154, 222] on h3 "Logout" at bounding box center [160, 227] width 31 height 10
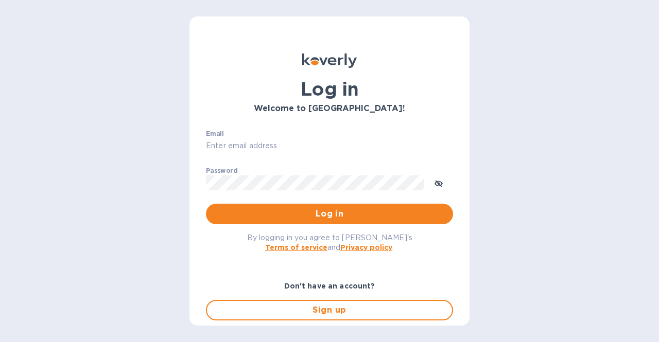
type input "[EMAIL_ADDRESS][DOMAIN_NAME]"
click at [355, 220] on span "Log in" at bounding box center [329, 214] width 231 height 12
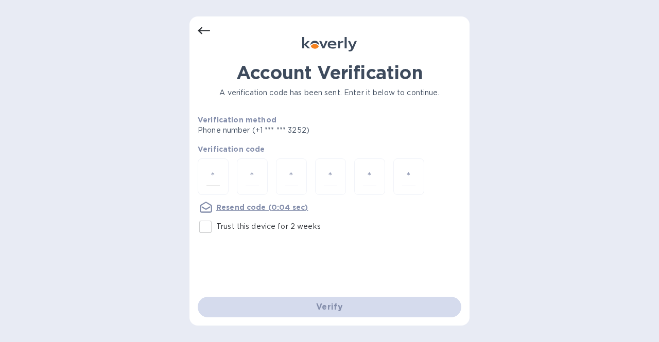
click at [207, 177] on input "number" at bounding box center [212, 176] width 13 height 19
type input "8"
type input "6"
type input "7"
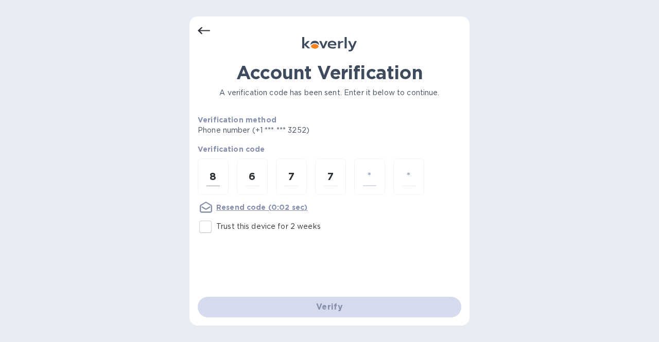
type input "4"
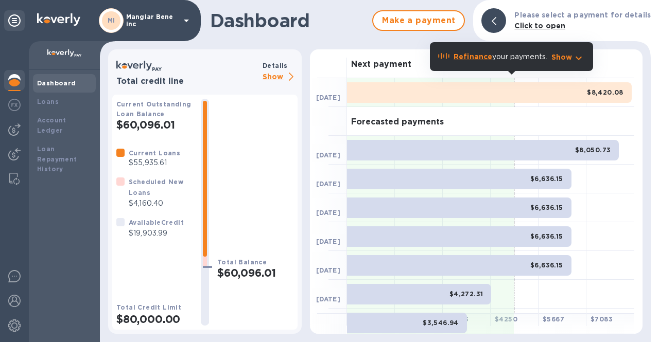
click at [169, 22] on p "Mangiar Bene inc" at bounding box center [151, 20] width 51 height 14
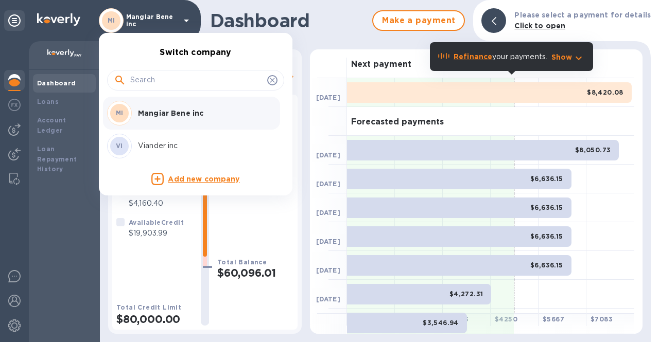
click at [143, 120] on div "MI Mangiar Bene inc" at bounding box center [187, 113] width 161 height 25
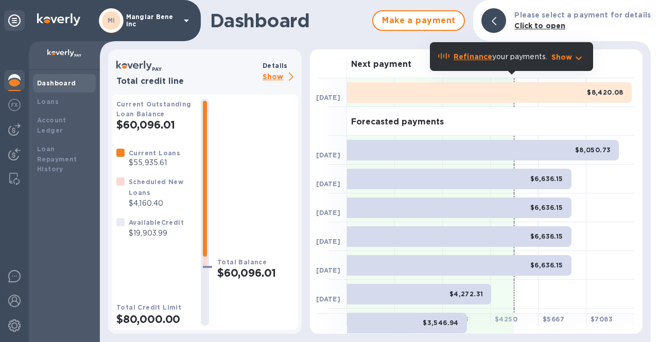
click at [273, 74] on p "Show" at bounding box center [280, 77] width 35 height 13
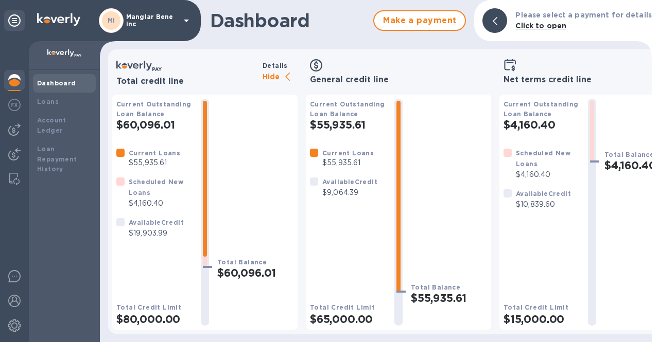
click at [270, 77] on p "Hide" at bounding box center [280, 77] width 35 height 13
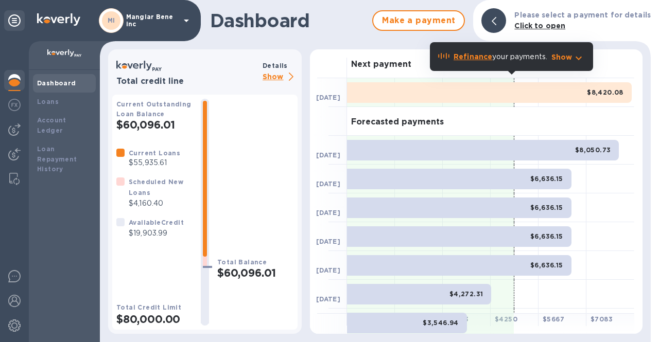
click at [156, 30] on div "MI Mangiar Bene inc" at bounding box center [146, 20] width 94 height 25
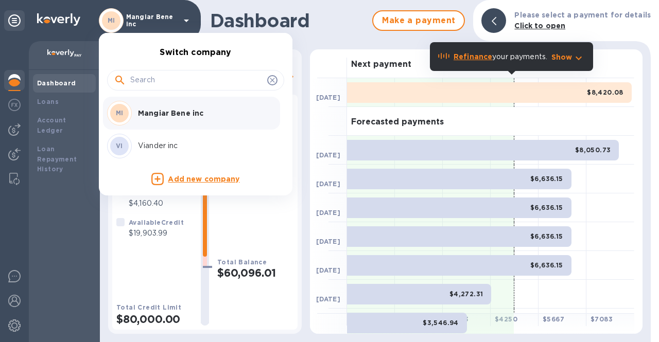
click at [151, 148] on p "Viander inc" at bounding box center [203, 146] width 130 height 11
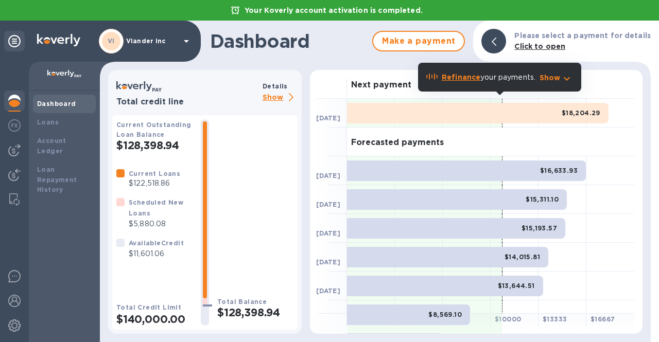
click at [270, 96] on p "Show" at bounding box center [280, 98] width 35 height 13
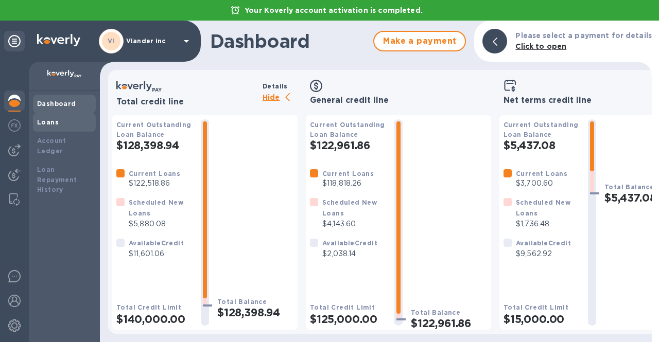
click at [47, 124] on b "Loans" at bounding box center [48, 122] width 22 height 8
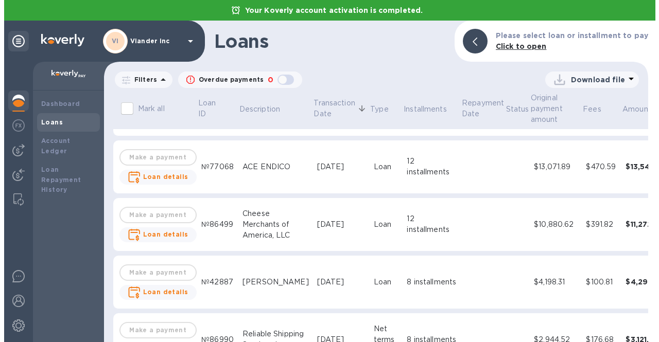
scroll to position [4531, 0]
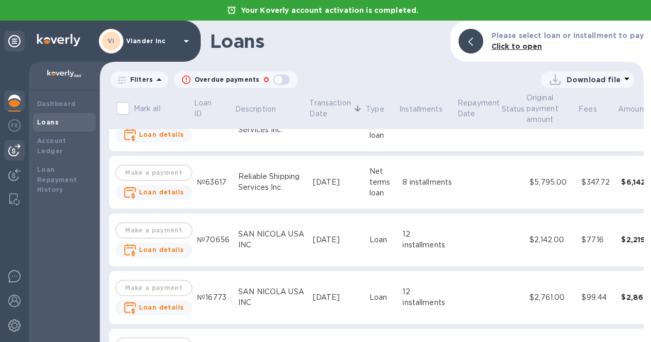
click at [15, 158] on div at bounding box center [14, 150] width 21 height 21
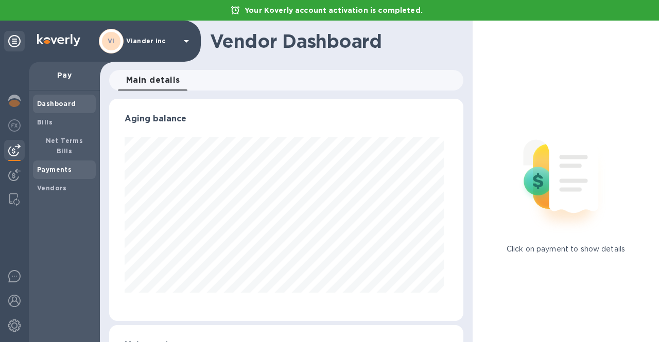
scroll to position [222, 350]
click at [47, 166] on b "Payments" at bounding box center [54, 170] width 34 height 8
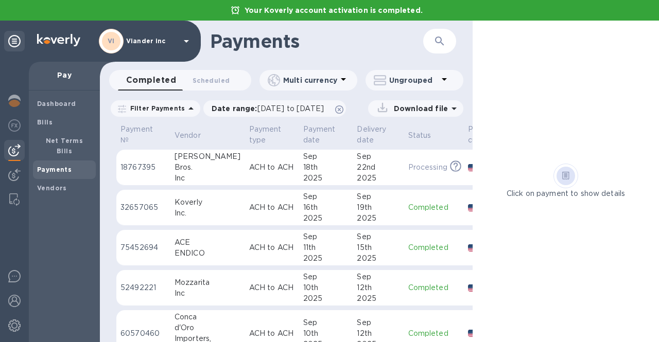
click at [152, 42] on p "Viander inc" at bounding box center [151, 41] width 51 height 7
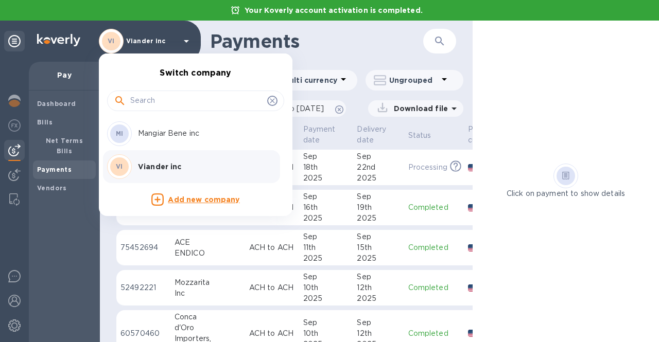
click at [55, 180] on div at bounding box center [329, 171] width 659 height 342
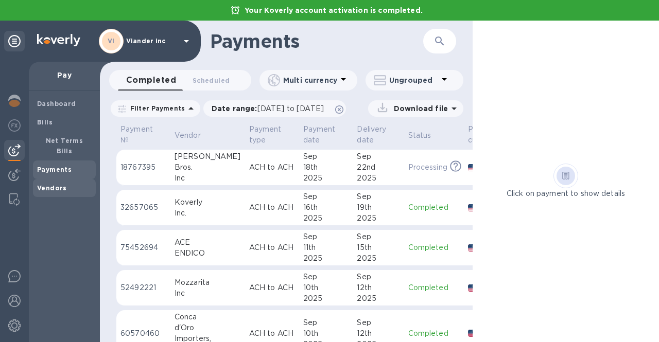
click at [55, 183] on span "Vendors" at bounding box center [52, 188] width 30 height 10
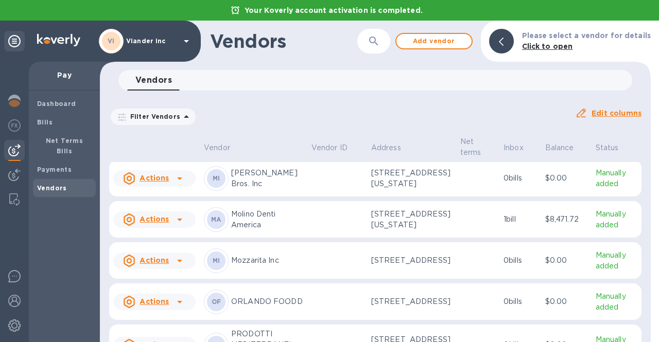
scroll to position [379, 0]
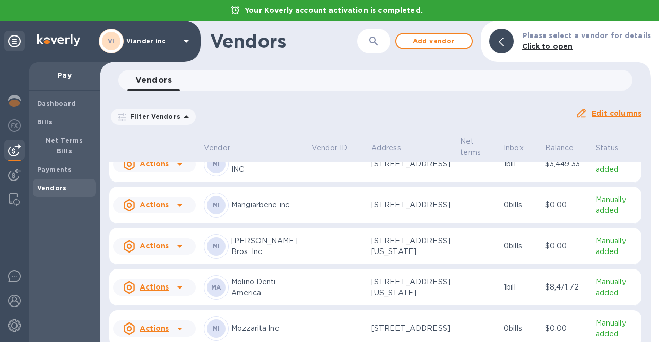
click at [182, 170] on icon at bounding box center [180, 164] width 12 height 12
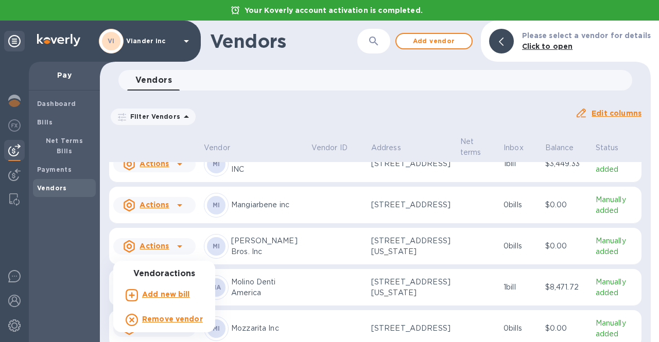
click at [182, 254] on div at bounding box center [329, 171] width 659 height 342
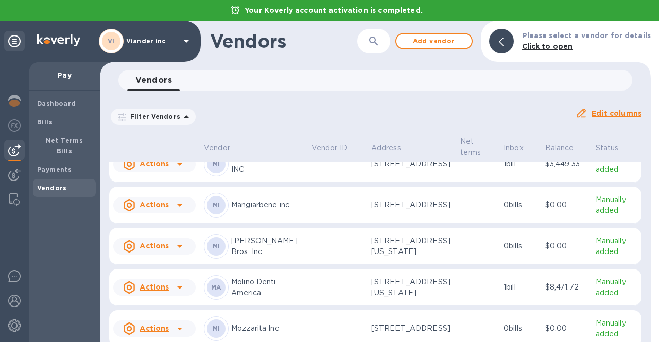
click at [518, 169] on p "1 bill" at bounding box center [520, 164] width 33 height 11
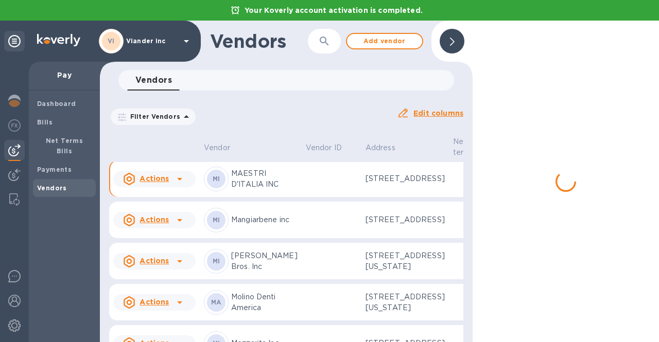
scroll to position [406, 0]
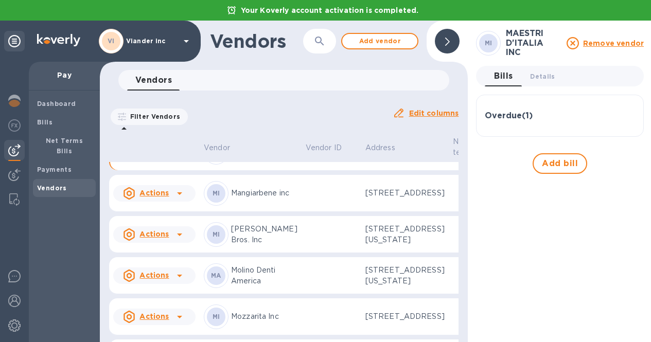
click at [493, 113] on h3 "Overdue ( 1 )" at bounding box center [509, 116] width 48 height 10
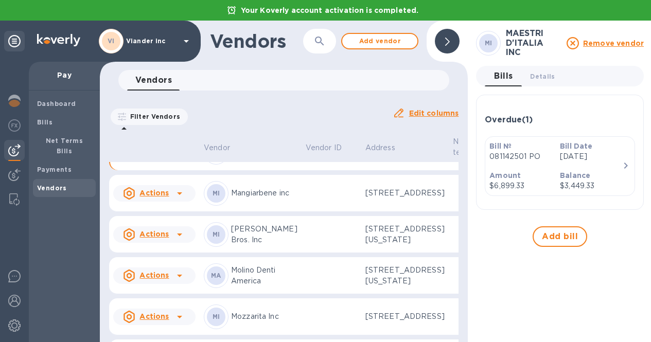
click at [625, 162] on icon "button" at bounding box center [626, 166] width 12 height 12
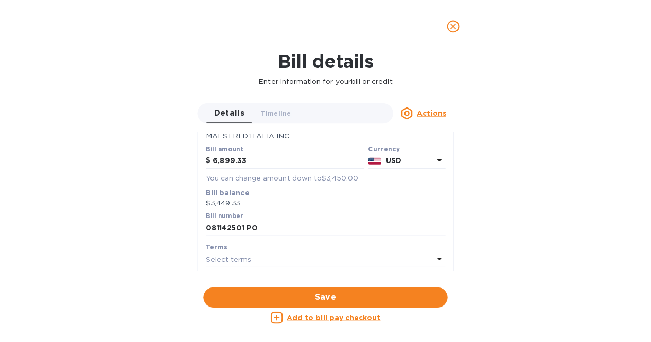
scroll to position [0, 0]
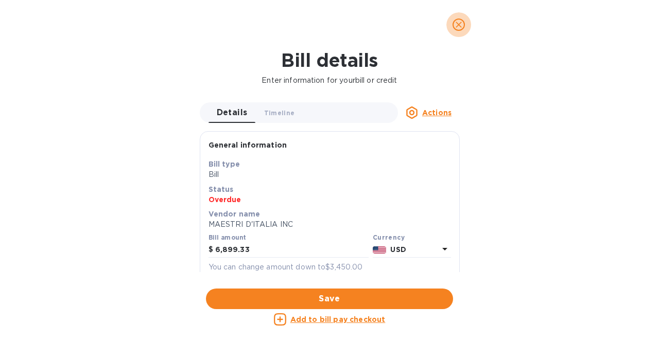
click at [458, 24] on icon "close" at bounding box center [459, 25] width 6 height 6
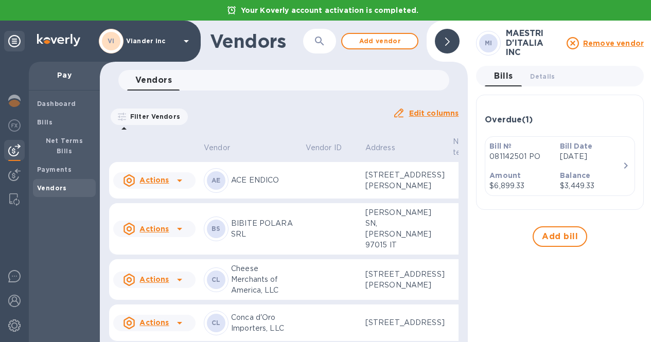
click at [167, 41] on p "Viander inc" at bounding box center [151, 41] width 51 height 7
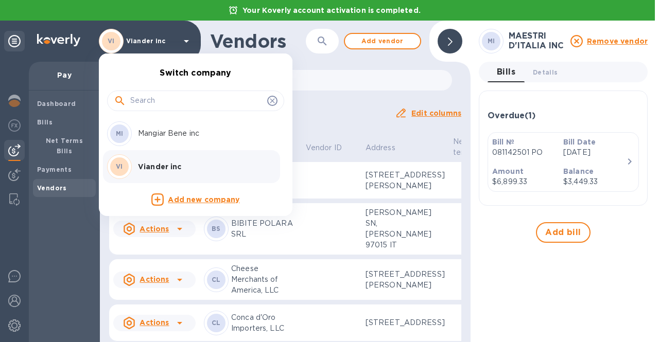
click at [165, 170] on p "Viander inc" at bounding box center [203, 167] width 130 height 10
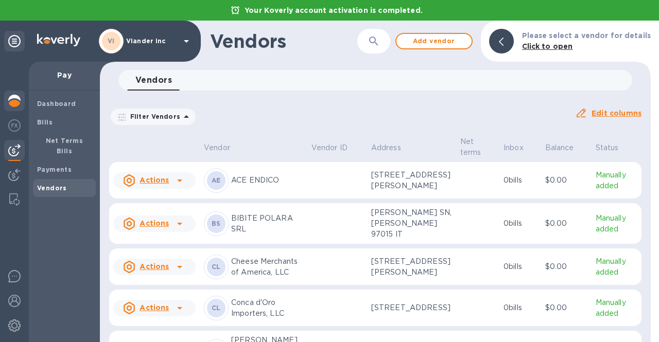
click at [8, 96] on img at bounding box center [14, 101] width 12 height 12
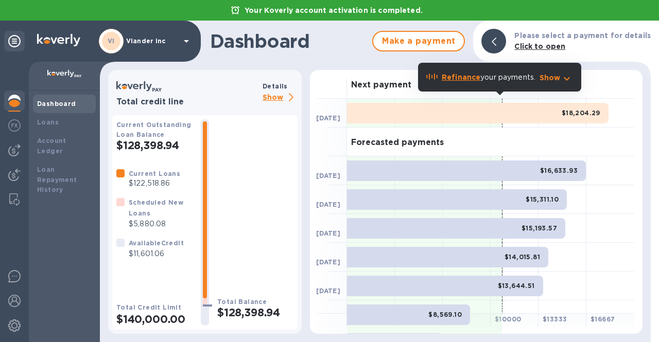
click at [275, 97] on p "Show" at bounding box center [280, 98] width 35 height 13
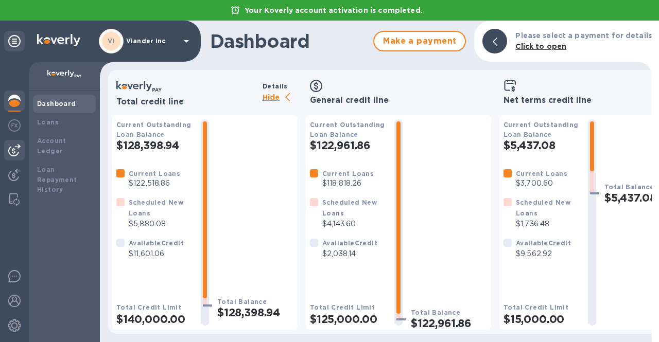
click at [17, 154] on img at bounding box center [14, 150] width 12 height 12
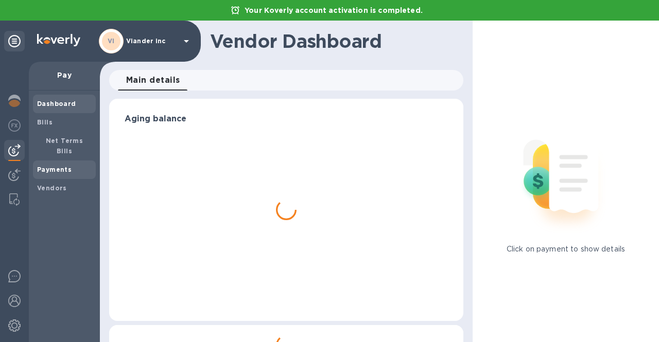
click at [53, 166] on b "Payments" at bounding box center [54, 170] width 34 height 8
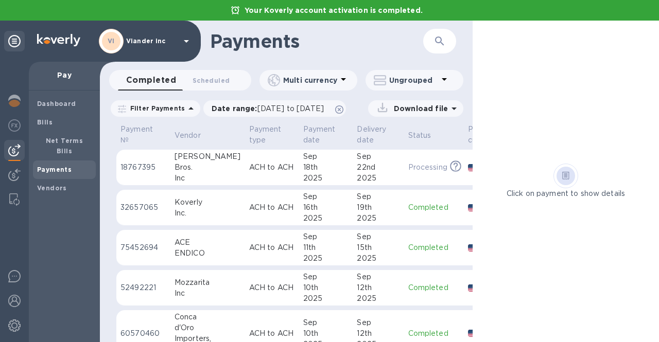
click at [144, 38] on p "Viander inc" at bounding box center [151, 41] width 51 height 7
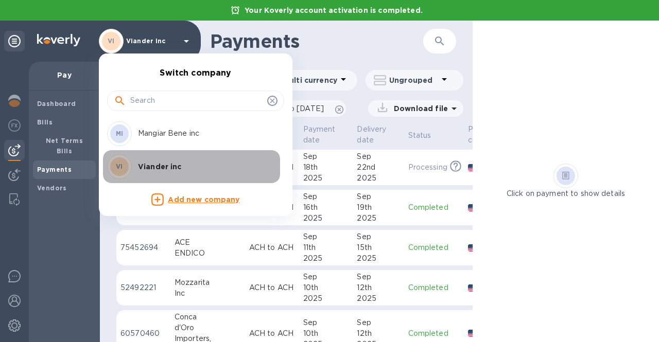
click at [165, 164] on p "Viander inc" at bounding box center [203, 167] width 130 height 10
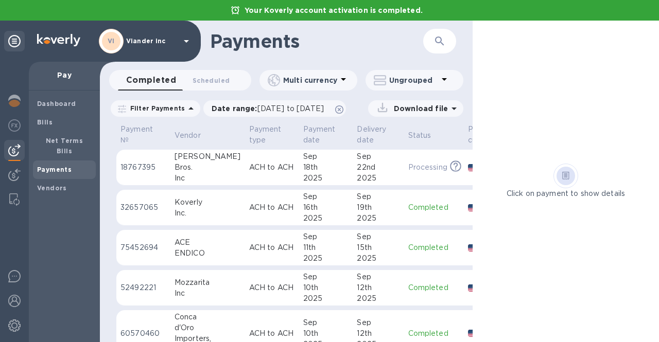
click at [527, 85] on div "Click on payment to show details" at bounding box center [566, 182] width 186 height 322
